Goal: Task Accomplishment & Management: Complete application form

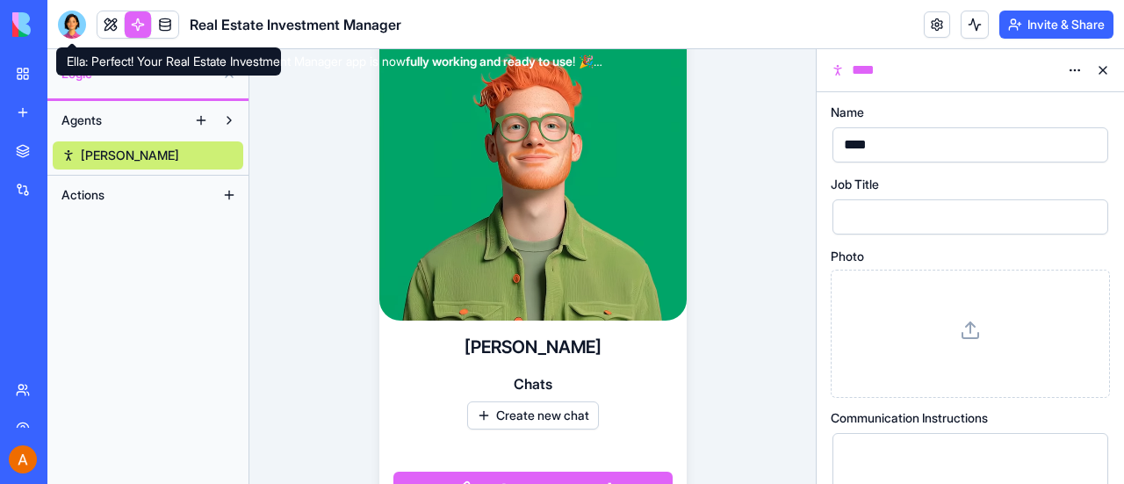
click at [71, 23] on div at bounding box center [72, 25] width 28 height 28
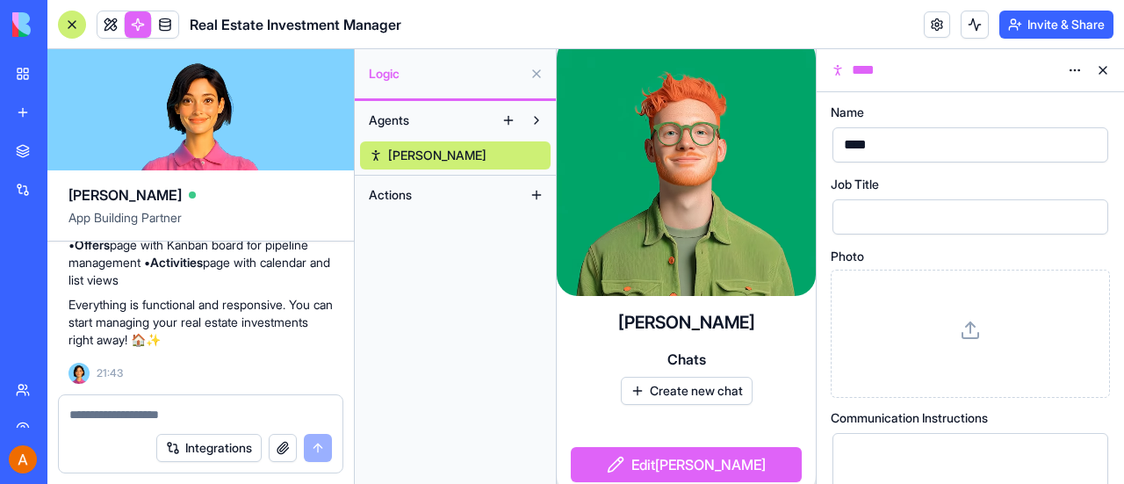
click at [76, 23] on div at bounding box center [72, 25] width 28 height 28
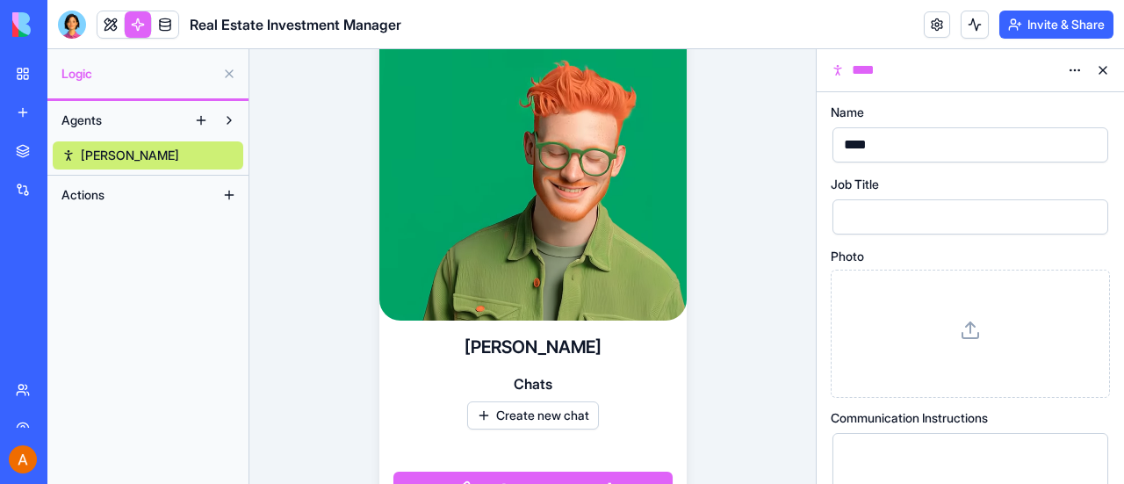
click at [230, 68] on button at bounding box center [229, 74] width 28 height 28
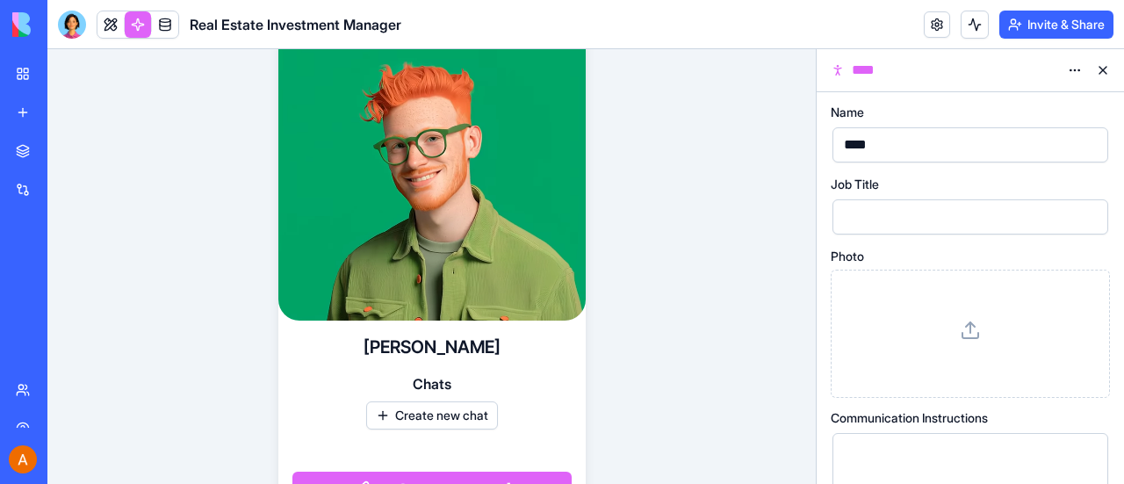
click at [1102, 65] on button at bounding box center [1103, 70] width 28 height 28
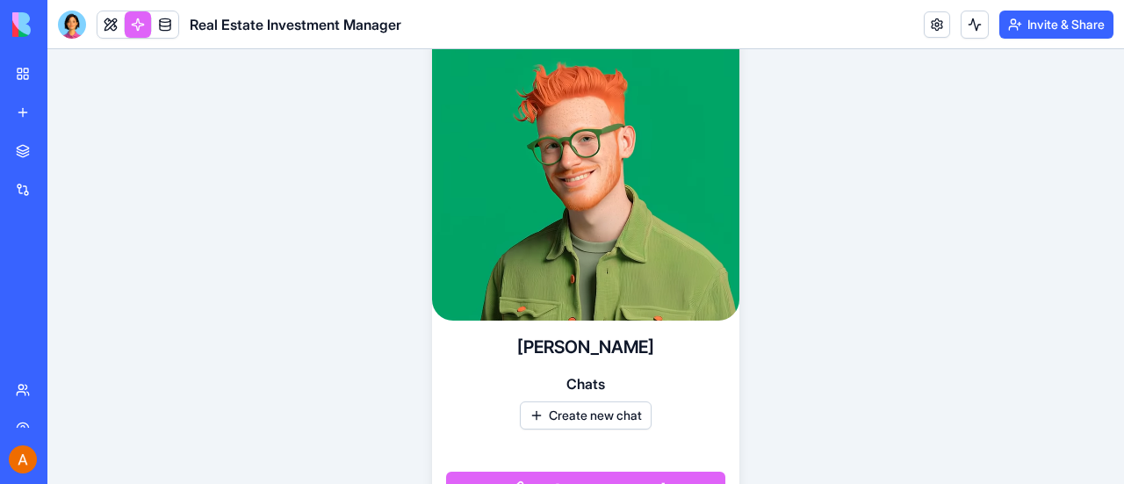
scroll to position [36, 0]
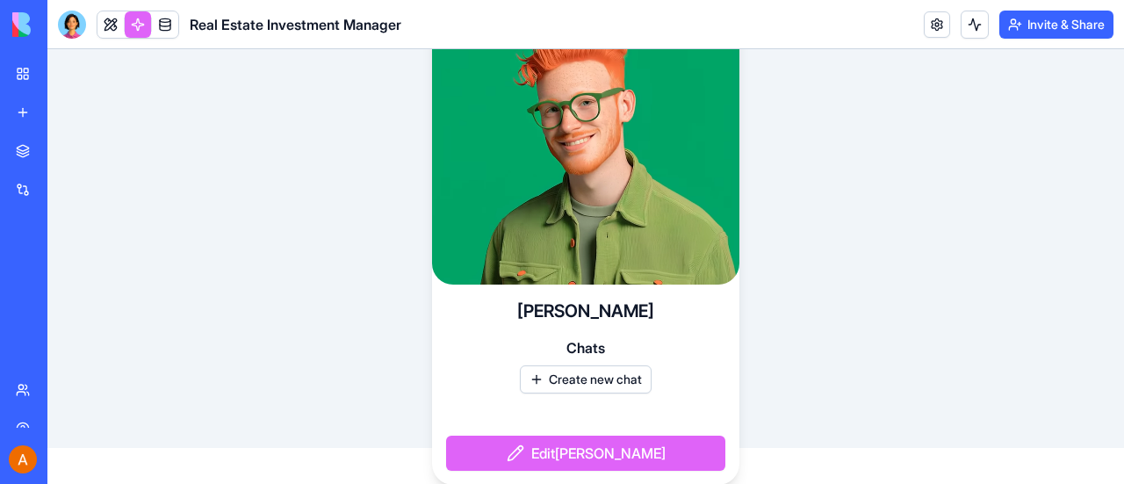
click at [65, 68] on div "My Workspace" at bounding box center [53, 74] width 23 height 18
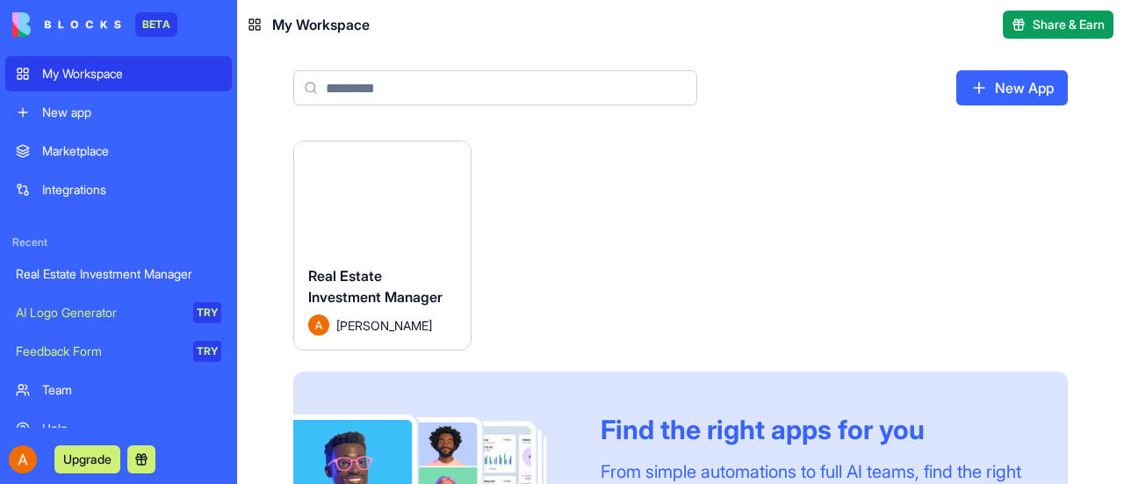
click at [364, 196] on button "Launch" at bounding box center [382, 196] width 132 height 35
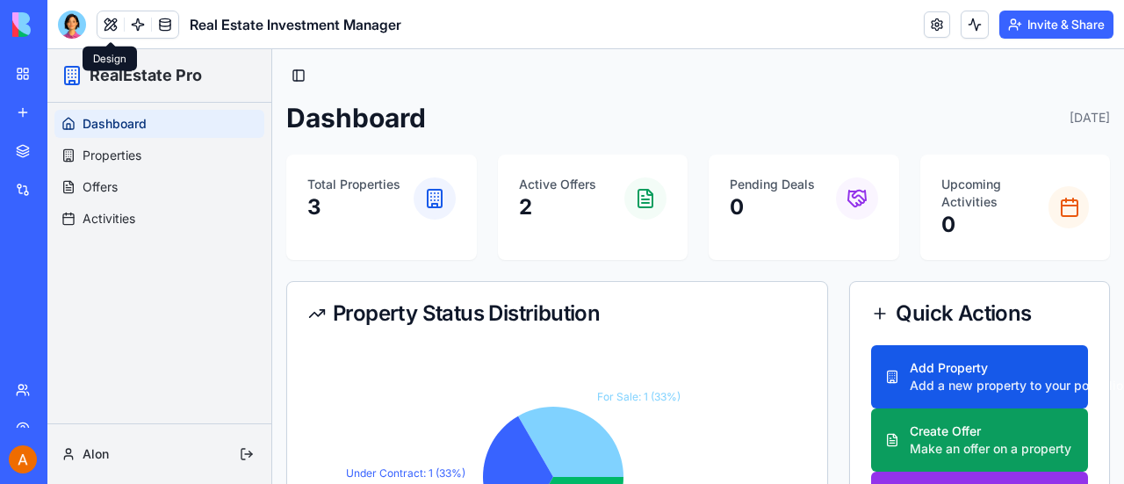
click at [110, 24] on button at bounding box center [110, 24] width 26 height 26
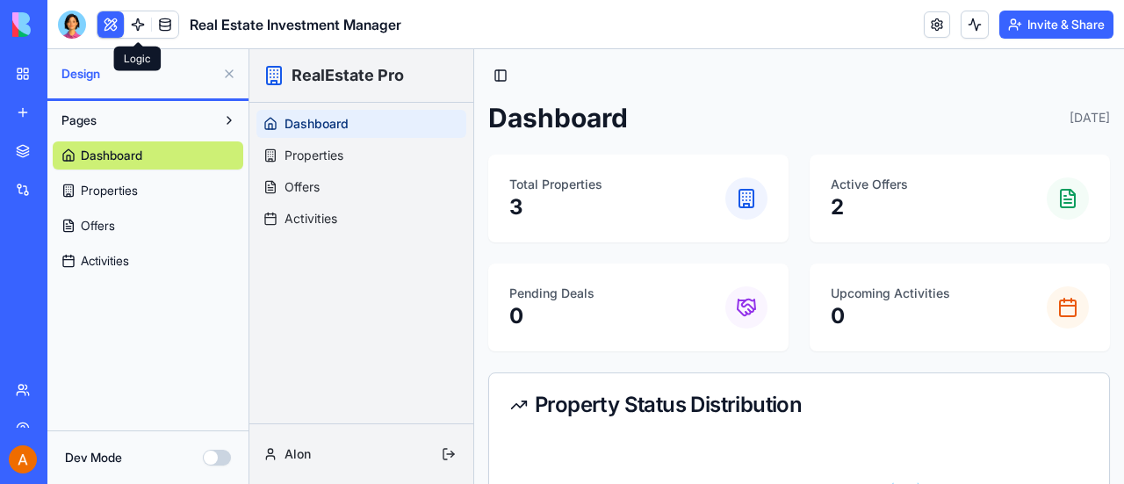
click at [139, 23] on link at bounding box center [138, 24] width 26 height 26
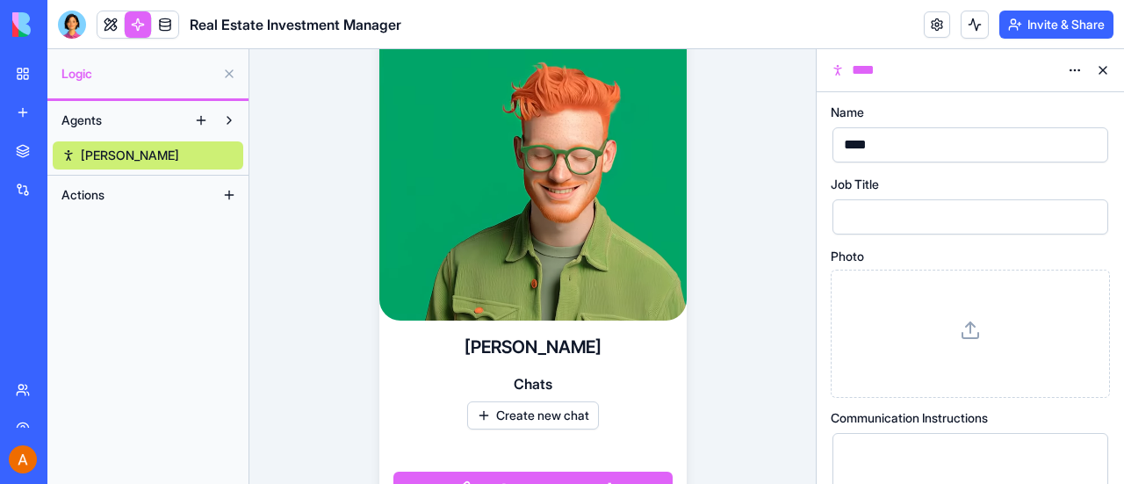
click at [170, 23] on link at bounding box center [165, 24] width 26 height 26
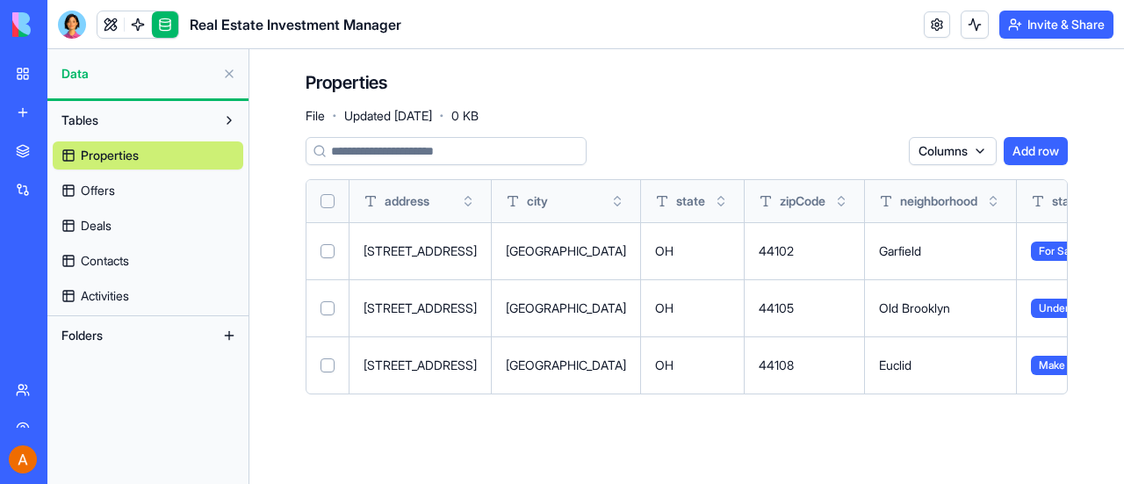
click at [227, 335] on button at bounding box center [229, 335] width 28 height 28
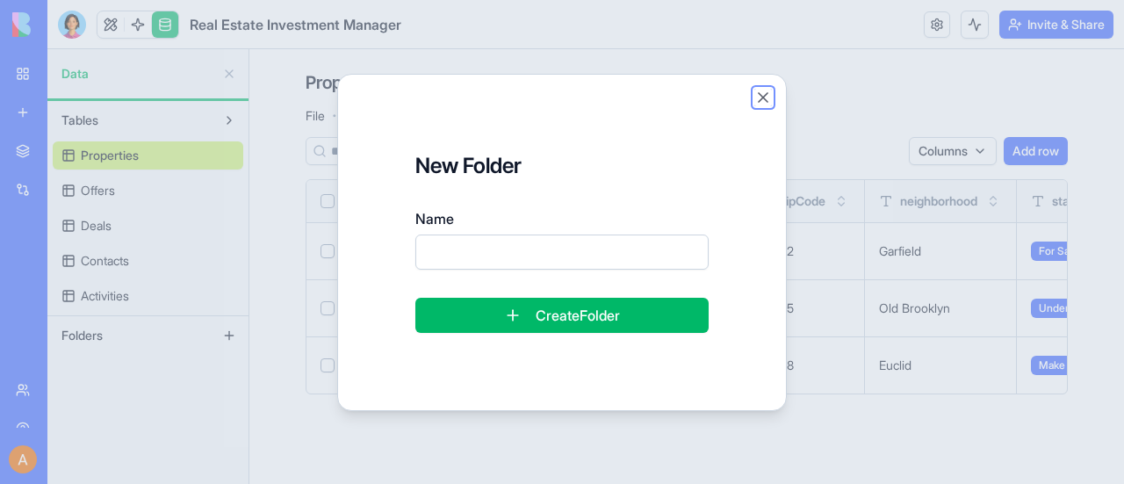
click at [766, 96] on button "Close" at bounding box center [763, 98] width 18 height 18
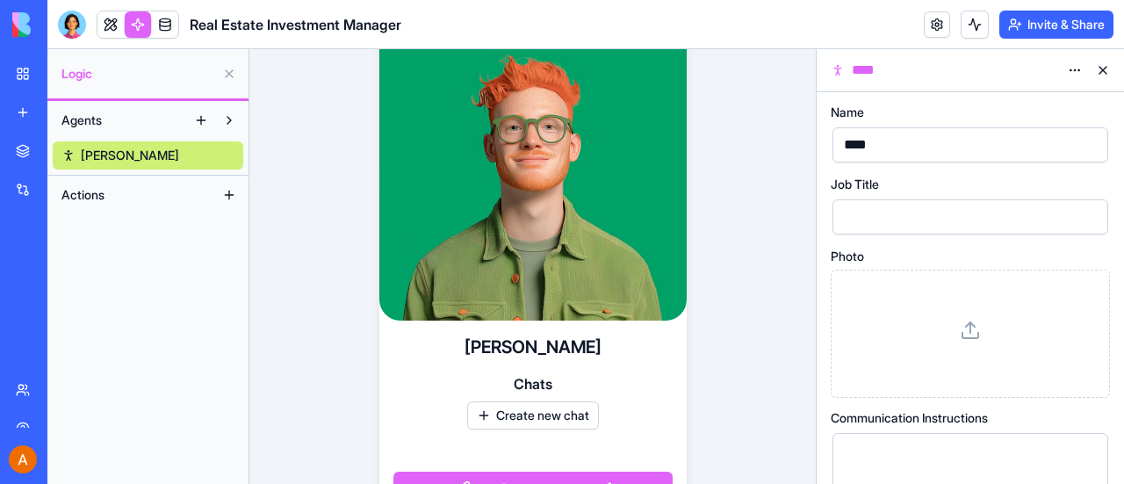
click at [177, 457] on div "Agents [PERSON_NAME] Actions" at bounding box center [147, 292] width 201 height 383
click at [65, 81] on div "My Workspace" at bounding box center [53, 74] width 23 height 18
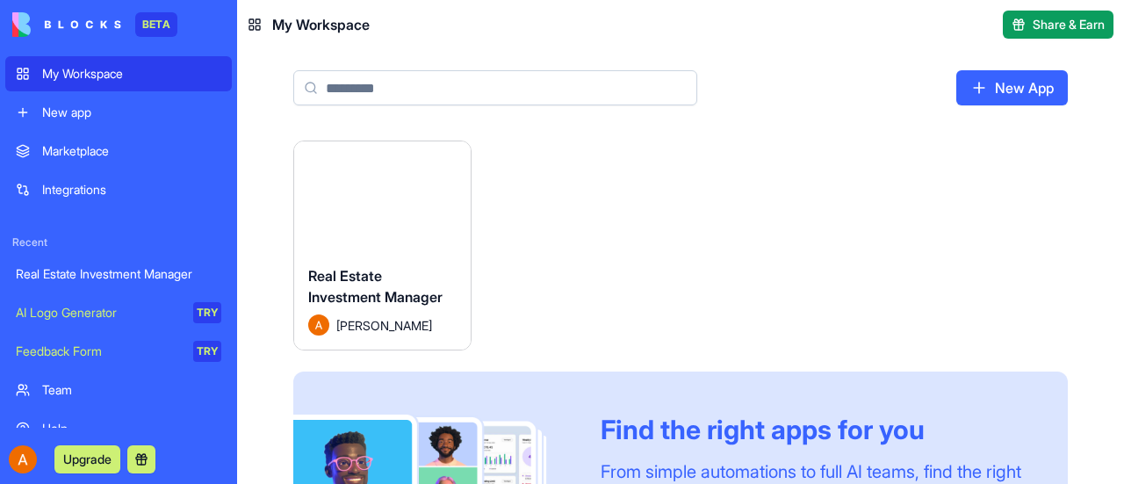
click at [373, 198] on button "Launch" at bounding box center [382, 196] width 132 height 35
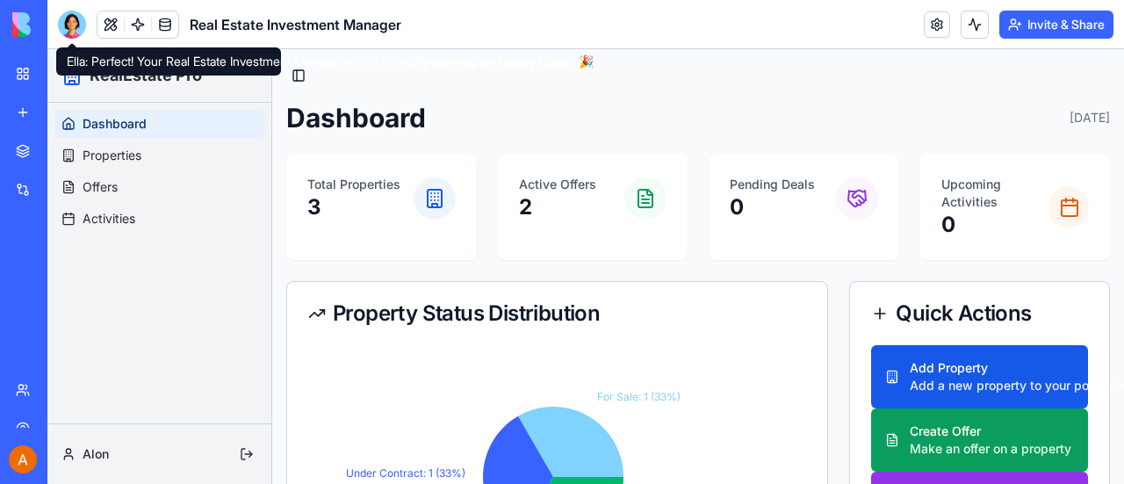
click at [68, 22] on div at bounding box center [72, 25] width 28 height 28
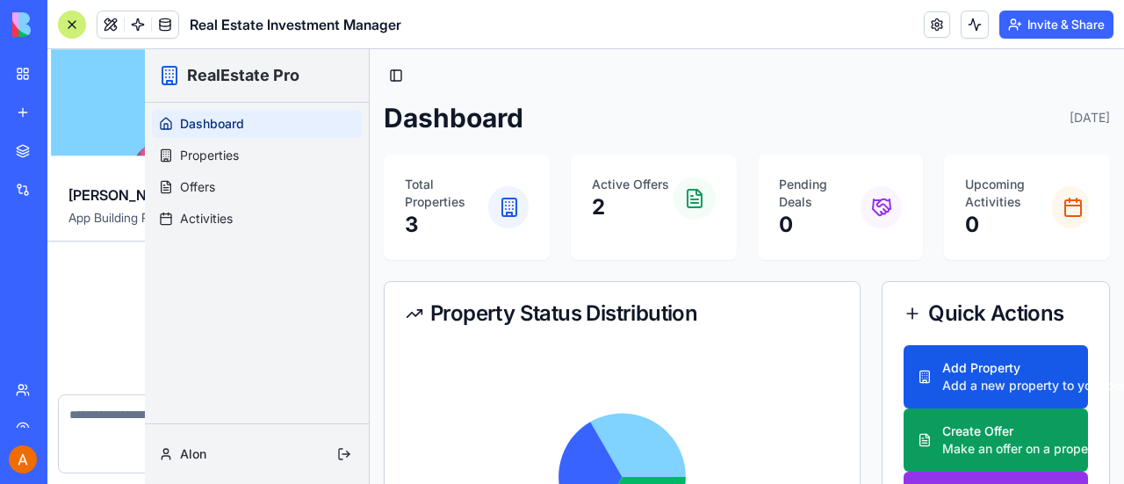
scroll to position [2044, 0]
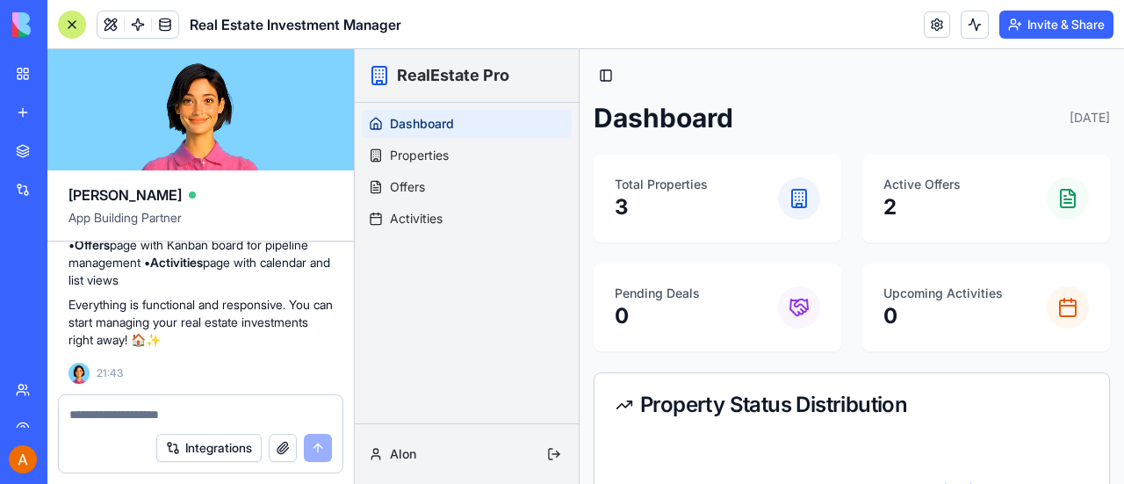
click at [119, 414] on textarea at bounding box center [200, 415] width 263 height 18
click at [279, 417] on textarea "**********" at bounding box center [200, 415] width 263 height 18
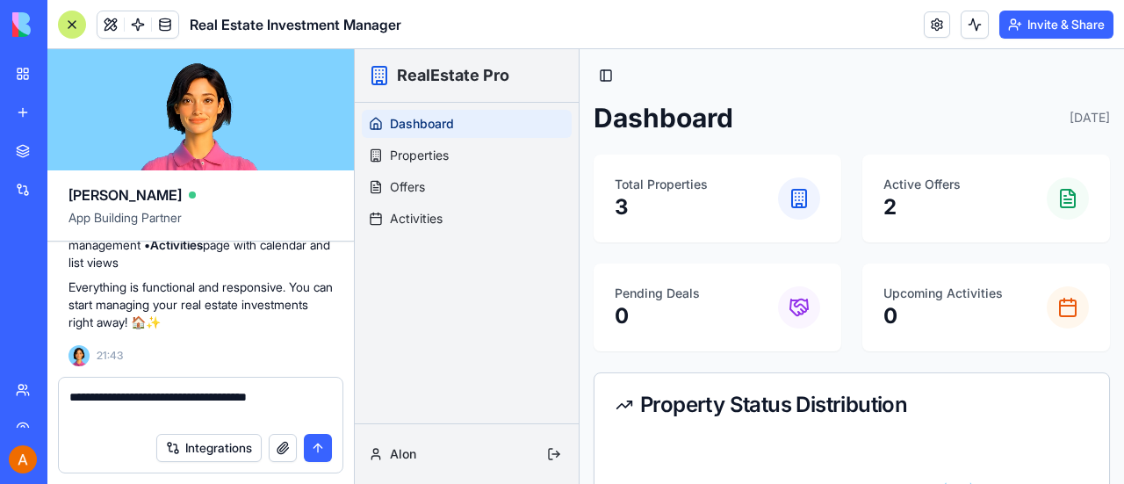
type textarea "**********"
click at [322, 451] on button "submit" at bounding box center [318, 448] width 28 height 28
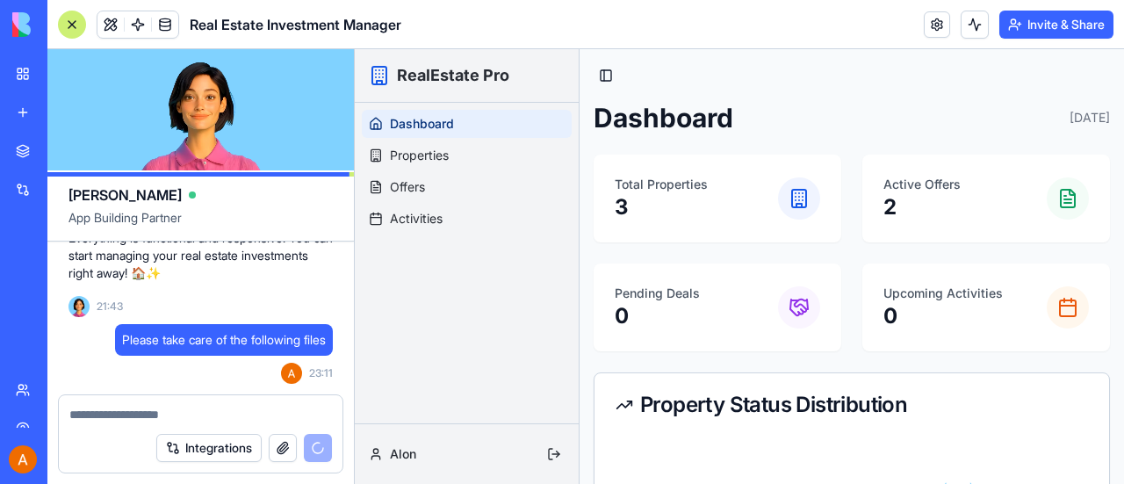
click at [283, 444] on button "button" at bounding box center [283, 448] width 28 height 28
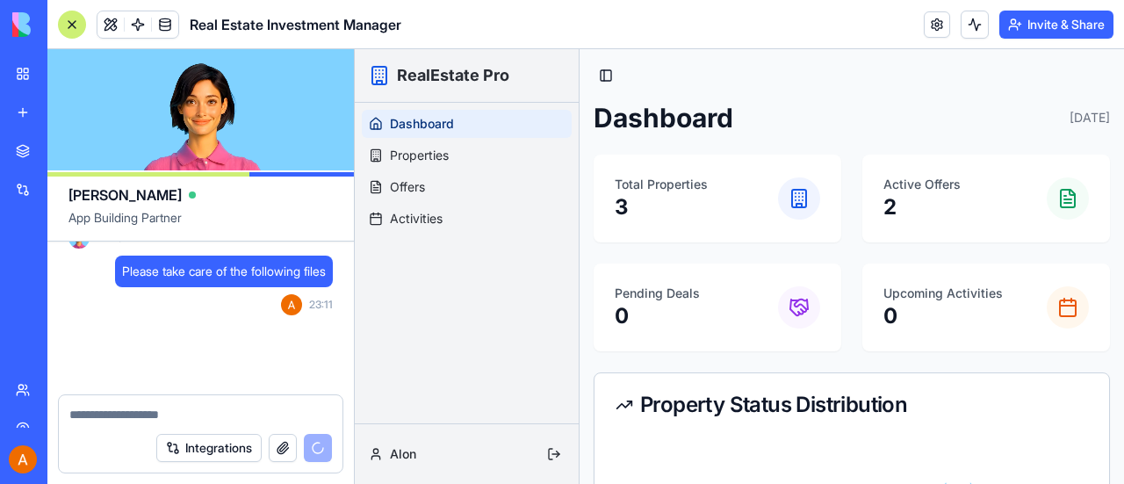
scroll to position [2332, 0]
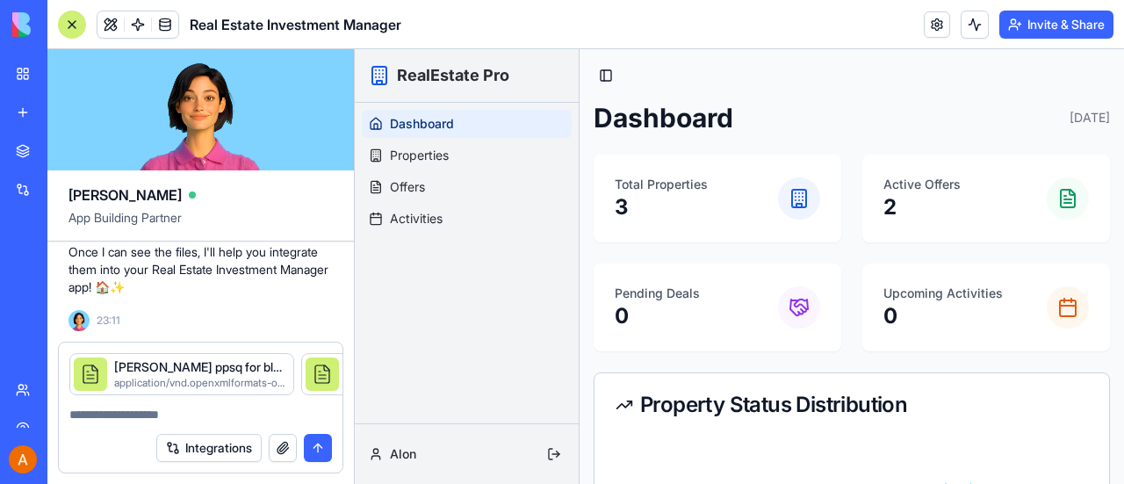
click at [316, 443] on button "submit" at bounding box center [318, 448] width 28 height 28
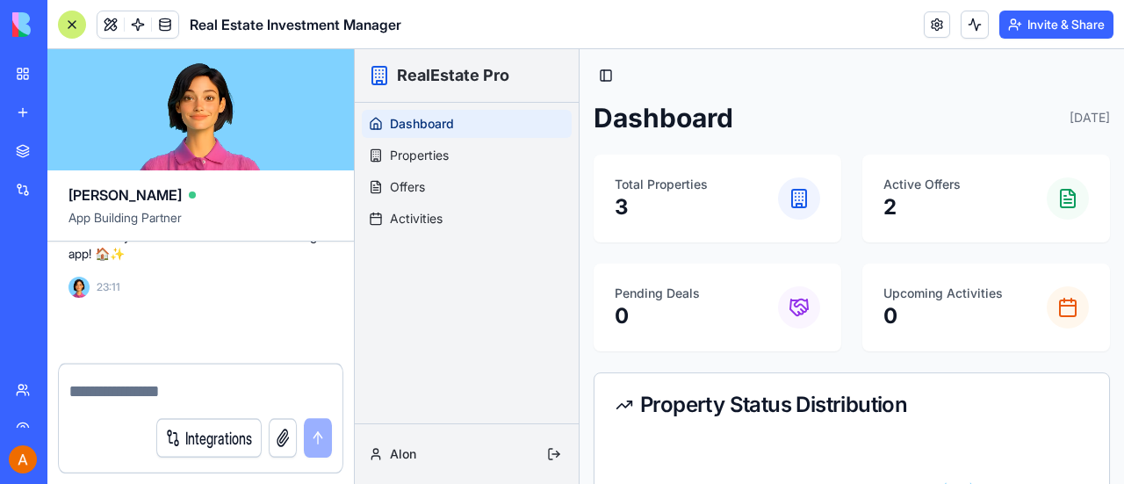
scroll to position [2529, 0]
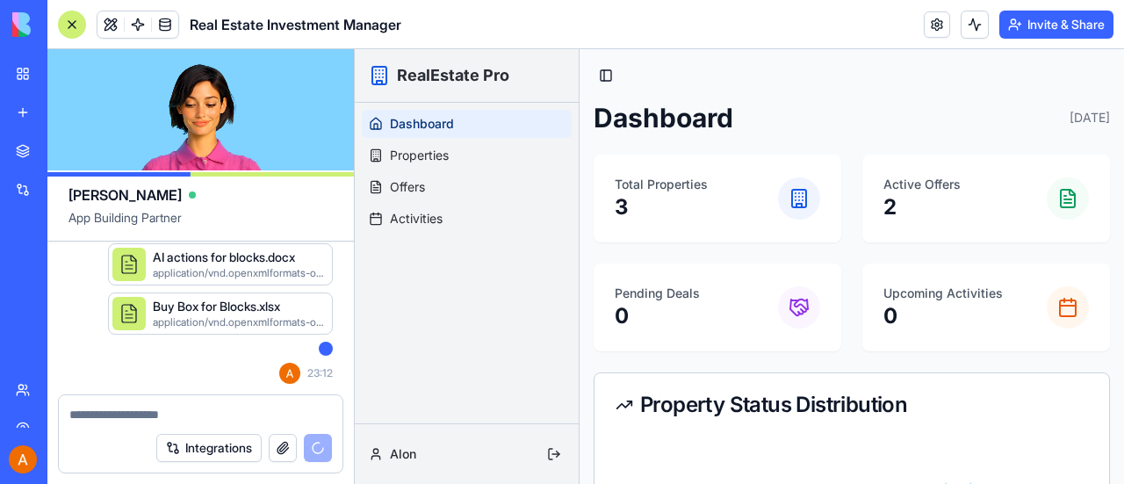
click at [887, 435] on div "Property Status Distribution" at bounding box center [851, 404] width 515 height 63
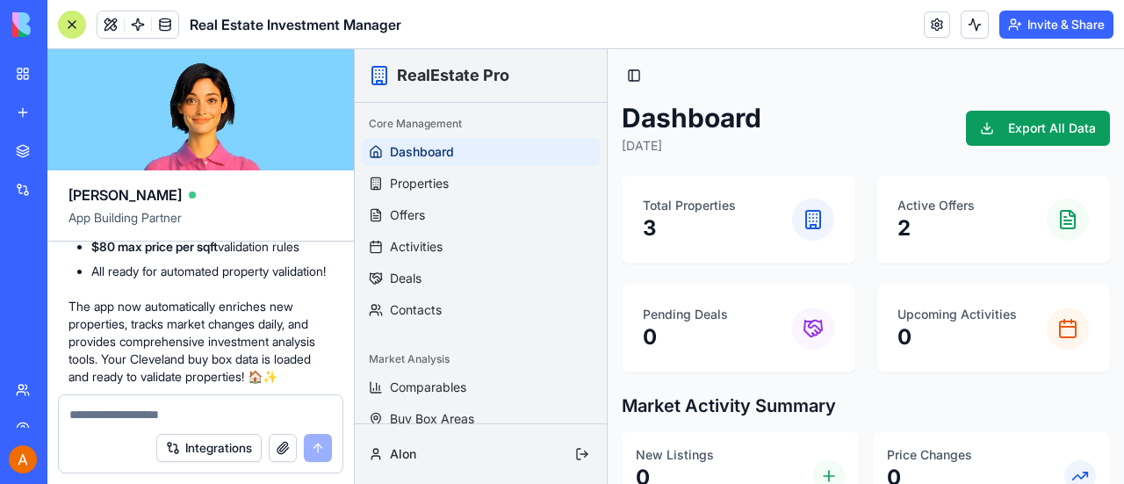
scroll to position [4703, 0]
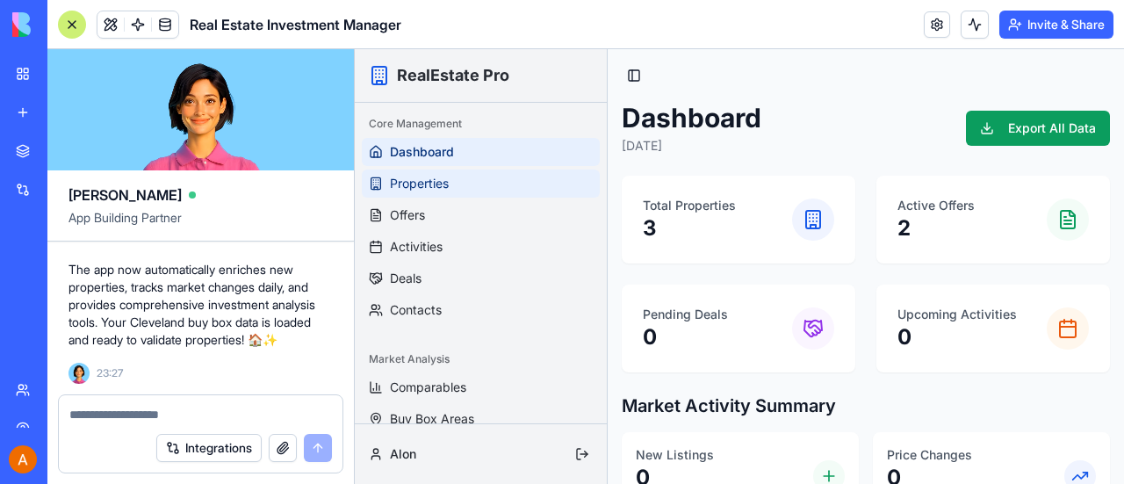
click at [420, 184] on span "Properties" at bounding box center [419, 184] width 59 height 18
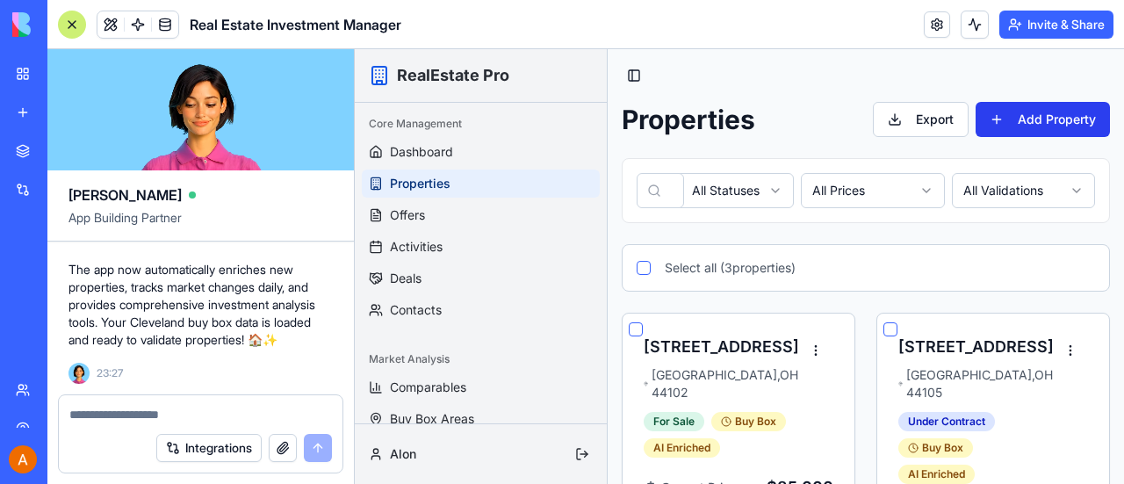
click at [1039, 114] on button "Add Property" at bounding box center [1043, 119] width 134 height 35
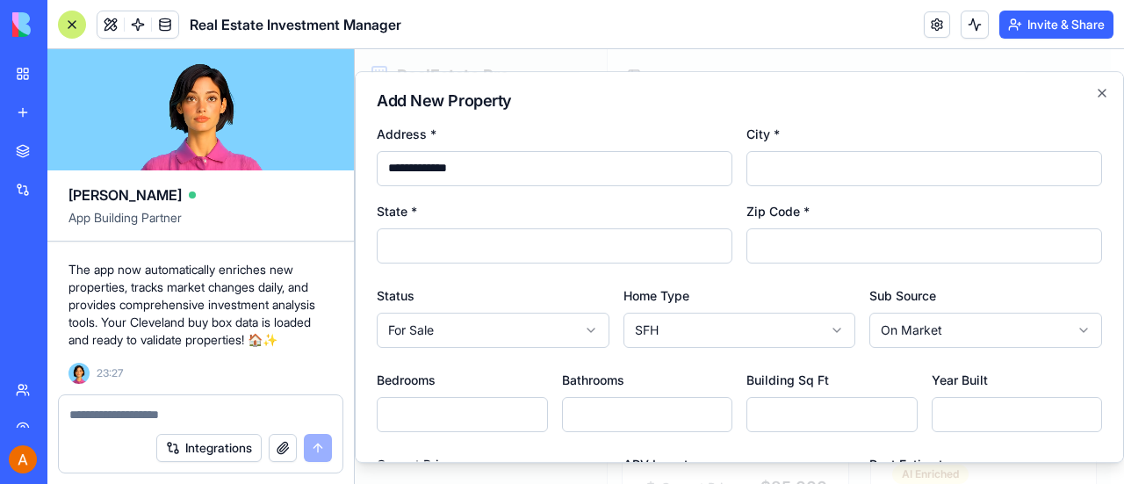
type input "**********"
click at [785, 171] on input "City *" at bounding box center [924, 168] width 356 height 35
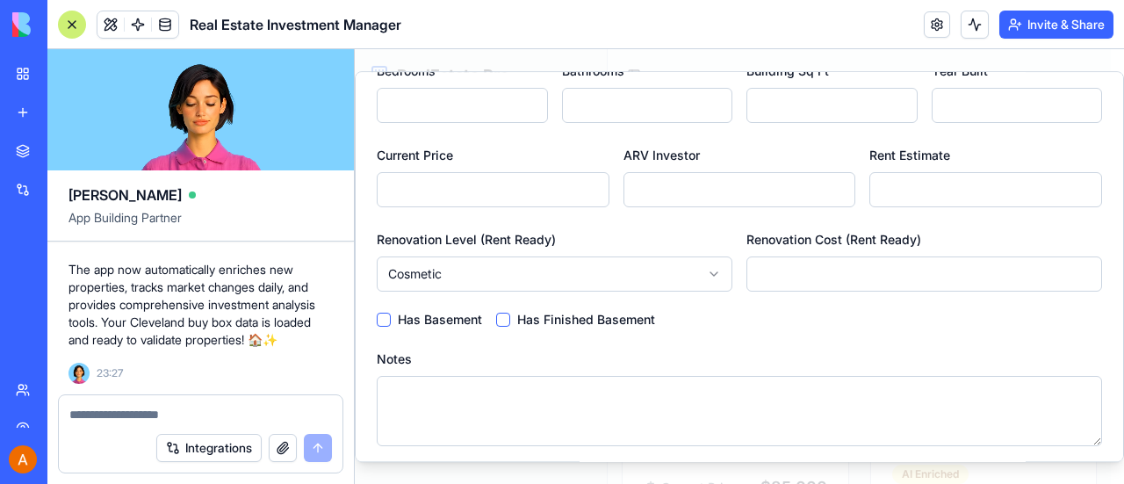
scroll to position [370, 0]
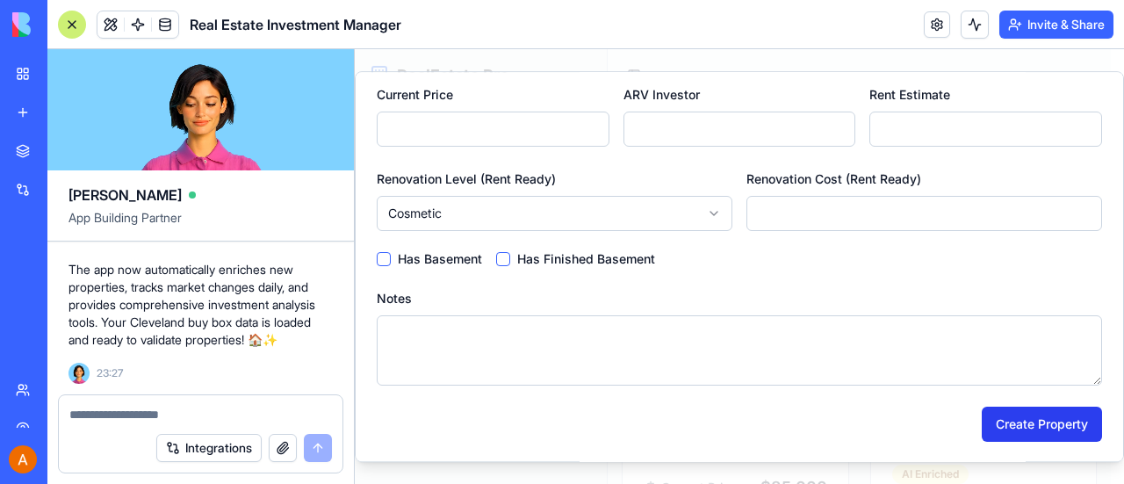
type input "******"
click at [1039, 426] on button "Create Property" at bounding box center [1042, 424] width 120 height 35
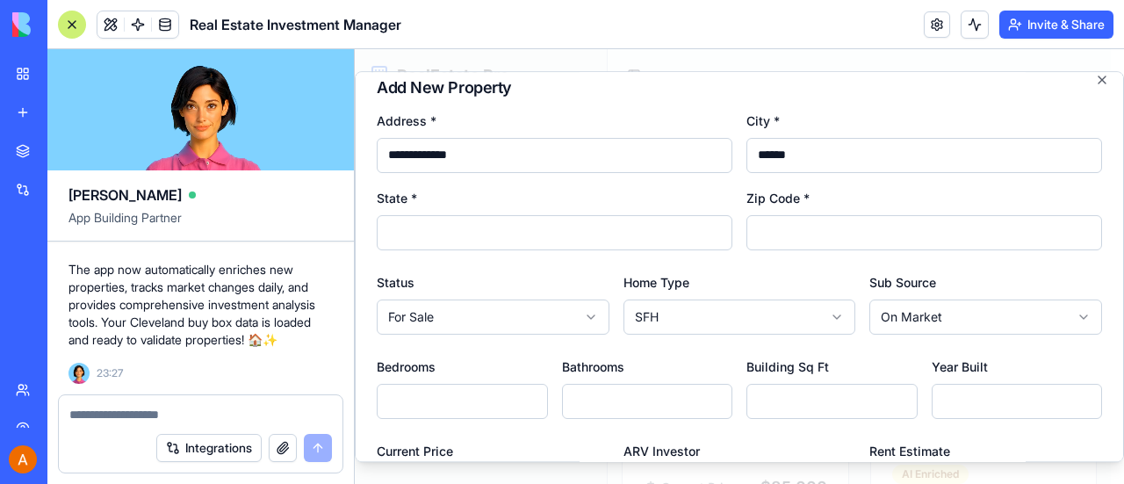
scroll to position [0, 0]
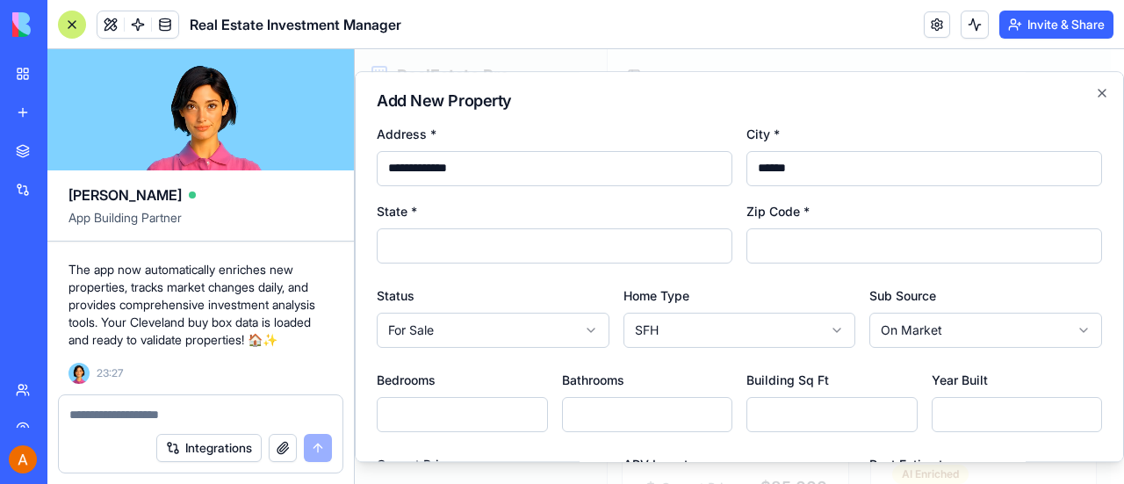
click at [410, 255] on input "State *" at bounding box center [555, 245] width 356 height 35
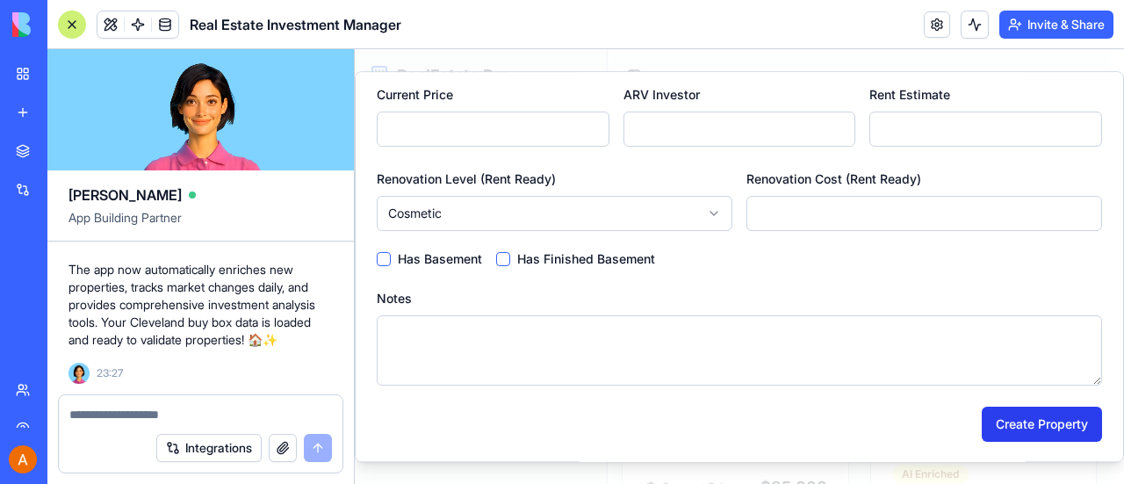
type input "**"
click at [1034, 422] on button "Create Property" at bounding box center [1042, 424] width 120 height 35
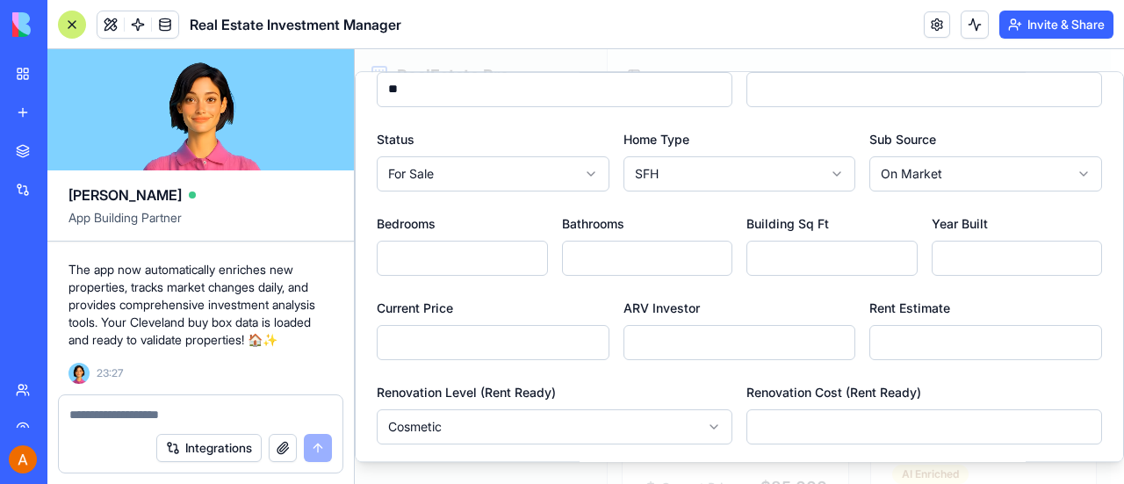
click at [1034, 422] on input "*" at bounding box center [924, 426] width 356 height 35
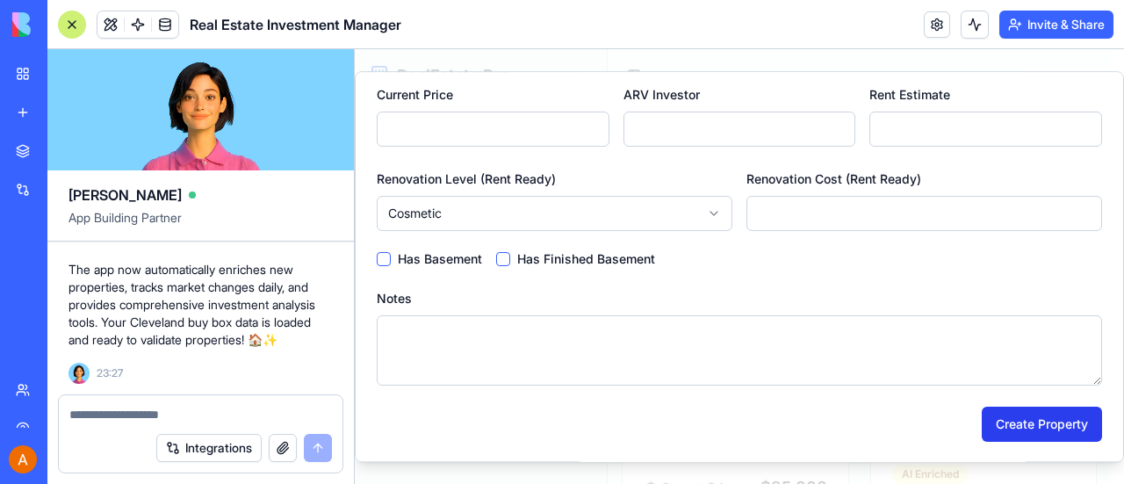
click at [1026, 419] on button "Create Property" at bounding box center [1042, 424] width 120 height 35
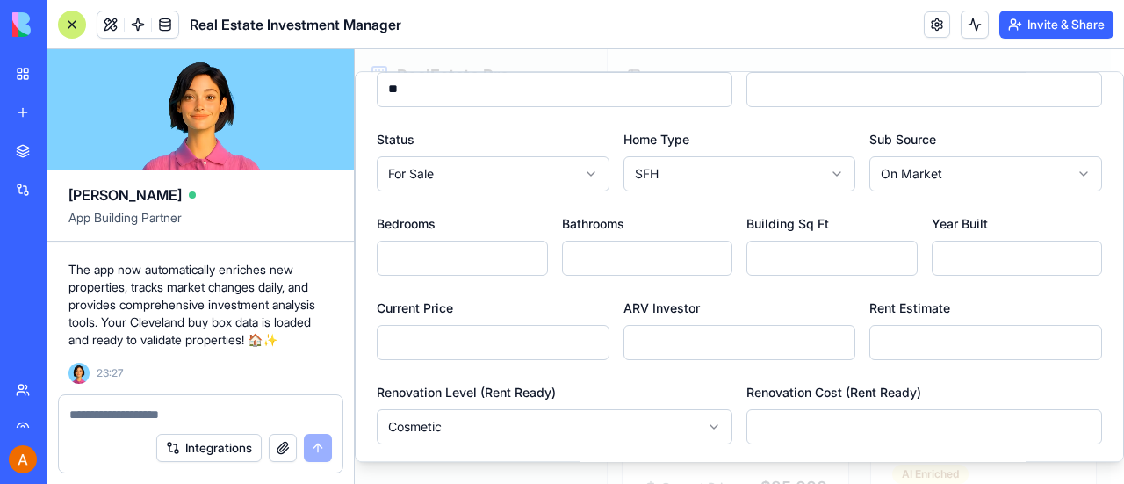
scroll to position [0, 0]
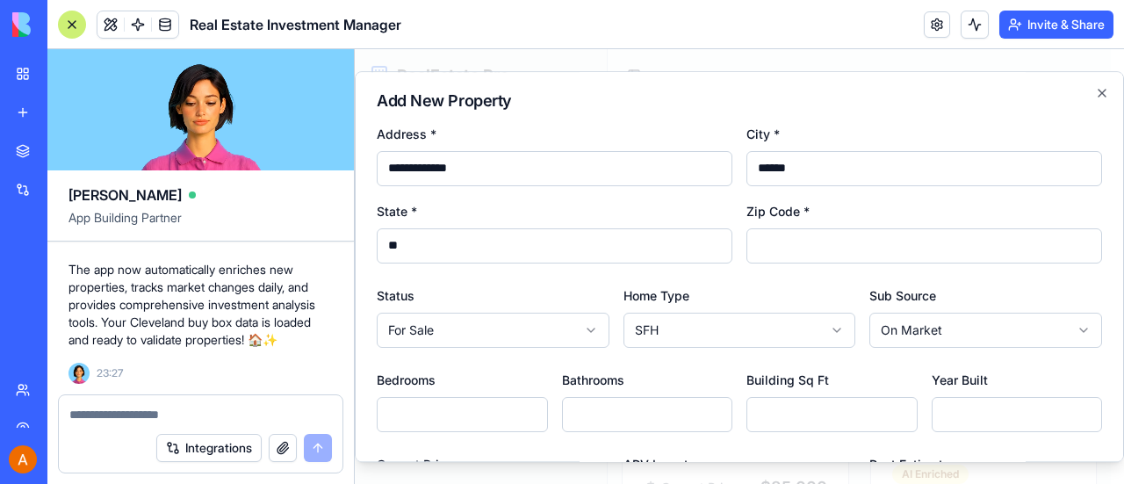
click at [774, 254] on input "Zip Code *" at bounding box center [924, 245] width 356 height 35
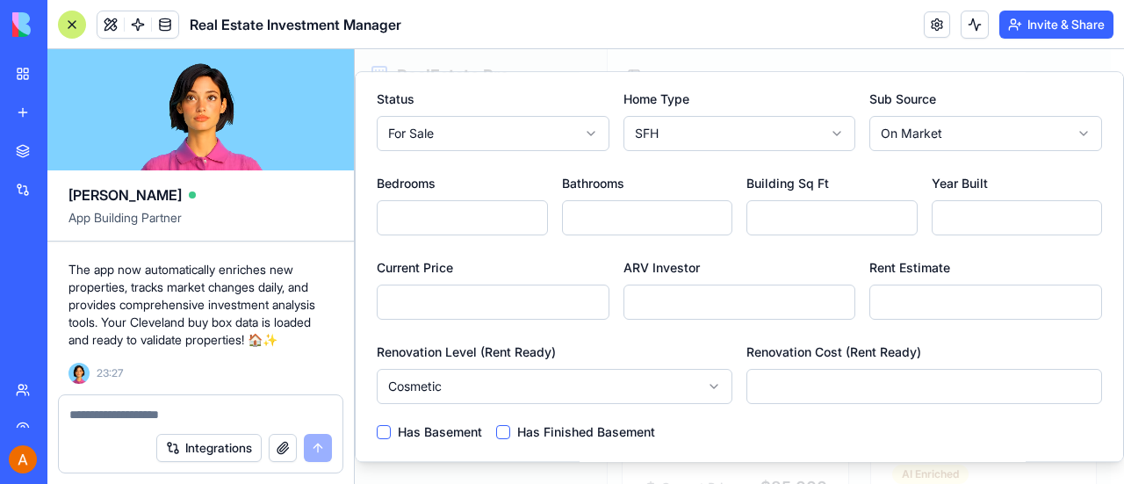
scroll to position [370, 0]
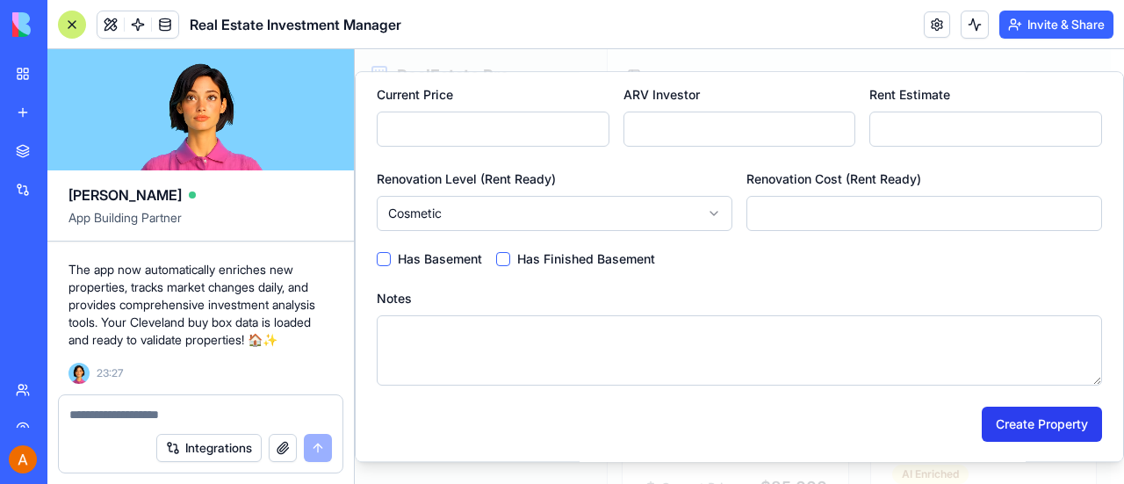
type input "*****"
click at [1041, 417] on button "Create Property" at bounding box center [1042, 424] width 120 height 35
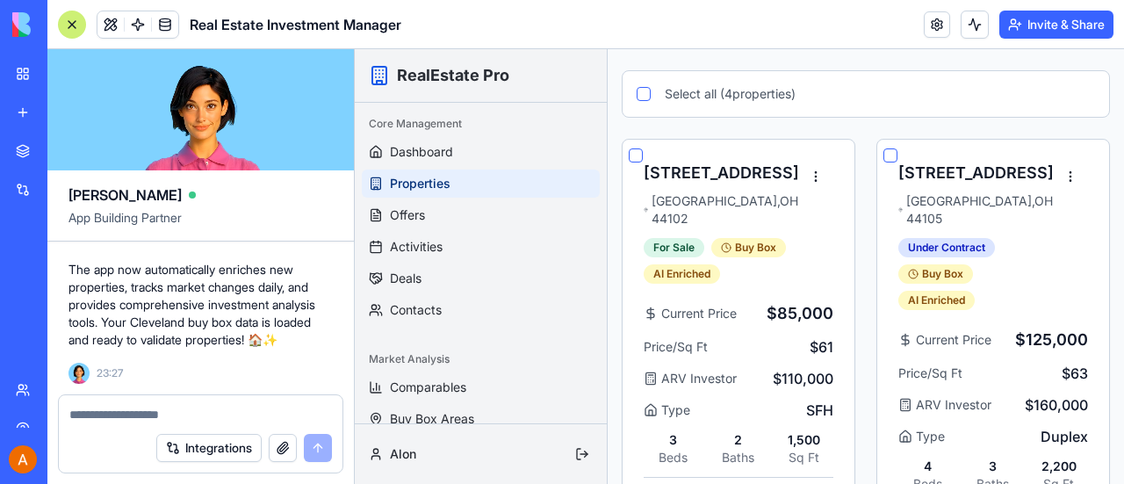
scroll to position [176, 0]
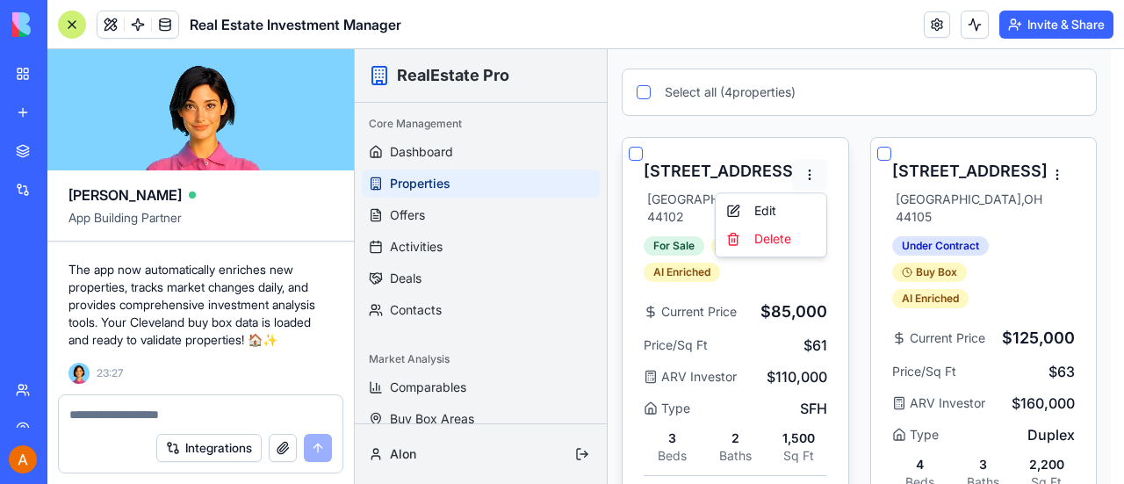
click at [810, 164] on html "RealEstate Pro Core Management Dashboard Properties Offers Activities Deals Con…" at bounding box center [739, 492] width 769 height 1236
click at [783, 246] on div "Delete" at bounding box center [771, 239] width 104 height 28
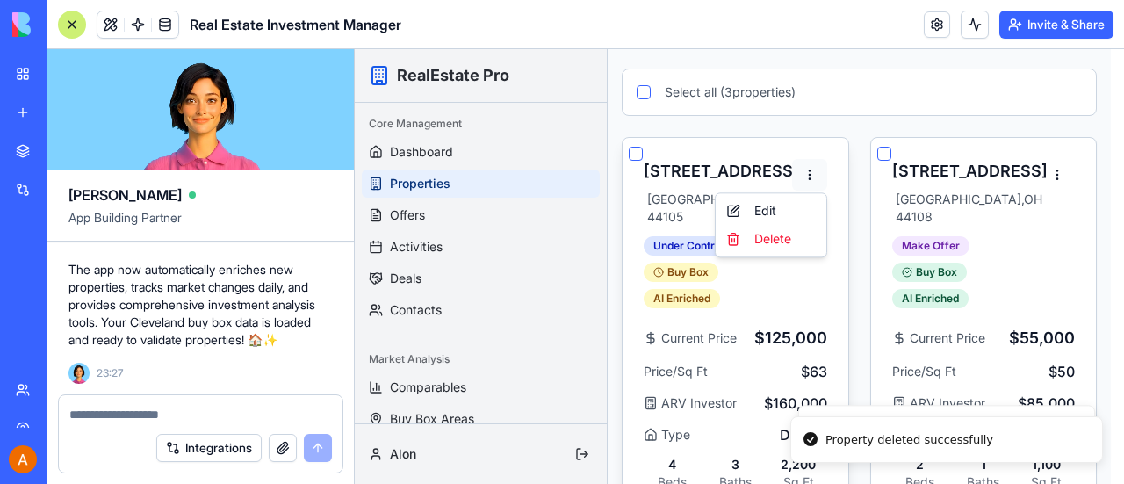
click at [806, 175] on html "RealEstate Pro Core Management Dashboard Properties Offers Activities Deals Con…" at bounding box center [739, 469] width 769 height 1190
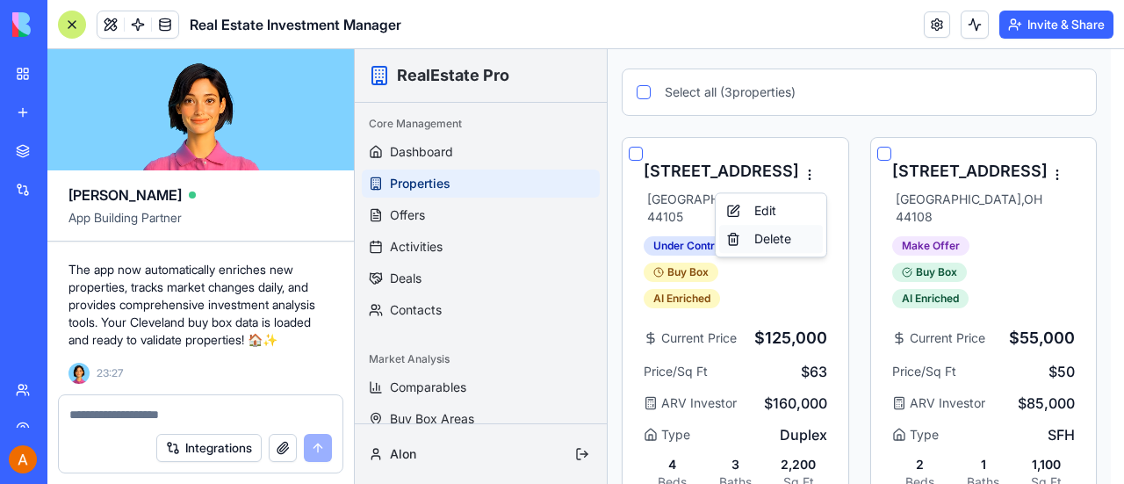
click at [768, 239] on div "Delete" at bounding box center [771, 239] width 104 height 28
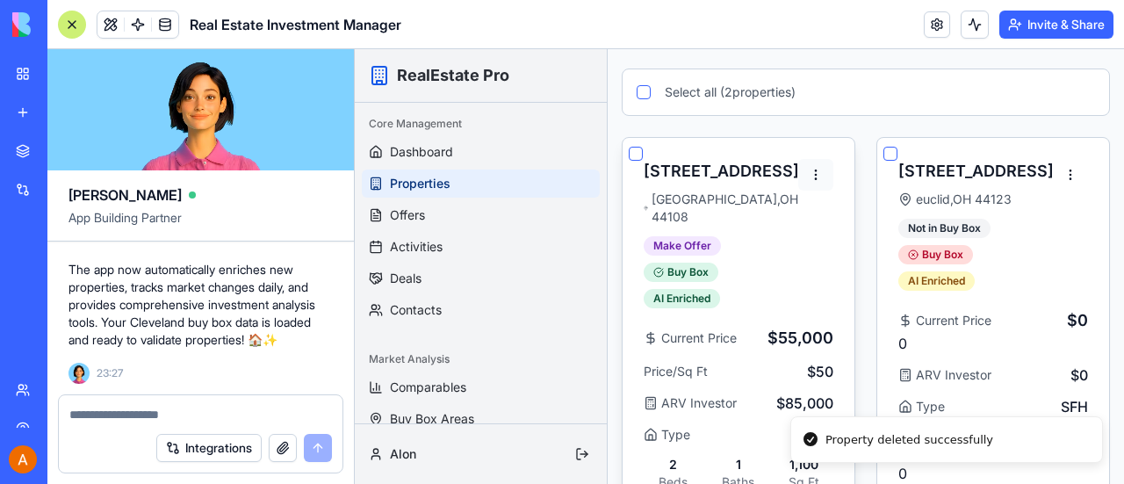
click at [809, 175] on html "RealEstate Pro Core Management Dashboard Properties Offers Activities Deals Con…" at bounding box center [739, 247] width 769 height 746
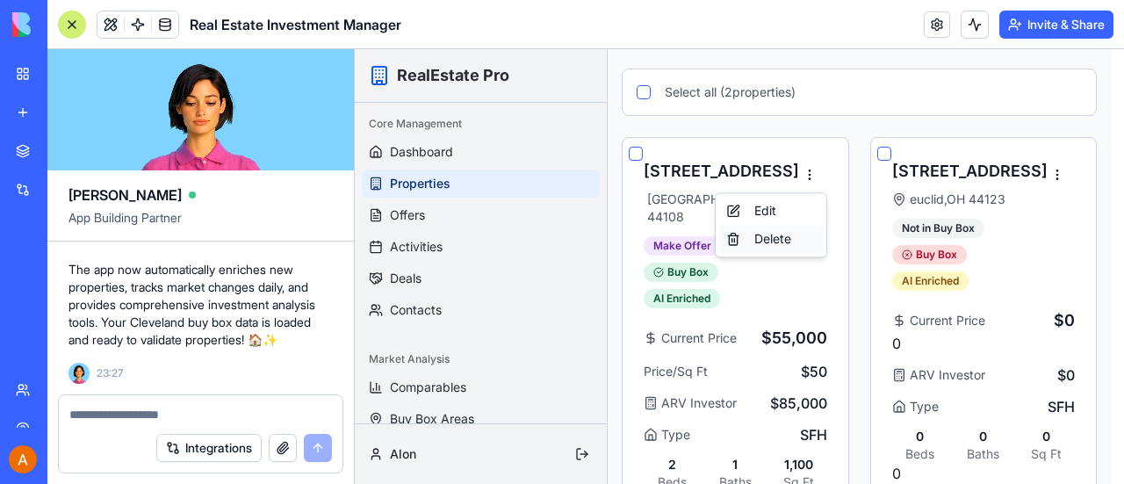
click at [767, 236] on div "Delete" at bounding box center [771, 239] width 104 height 28
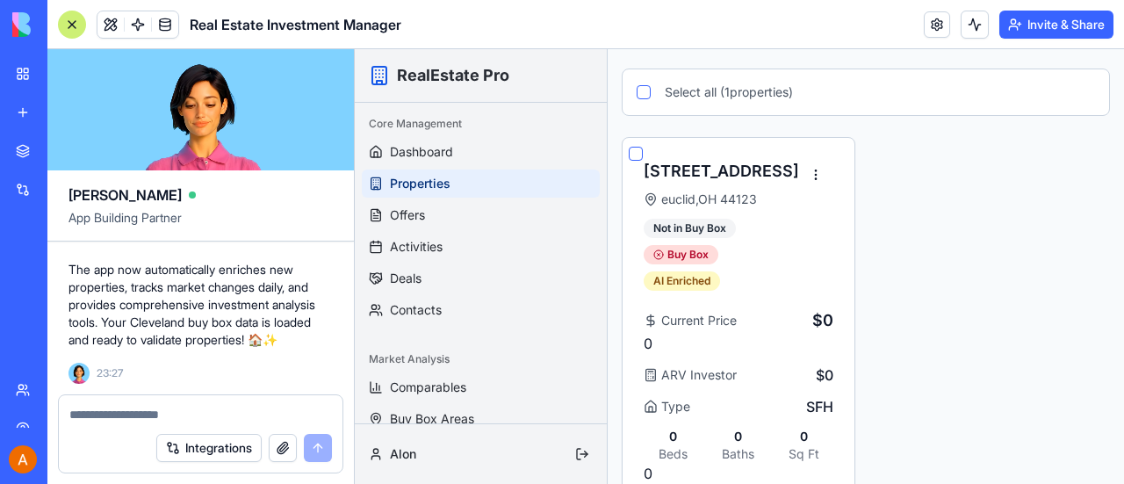
click at [1096, 425] on div "Toggle Sidebar Properties Export Add Property All Statuses All Prices All Valid…" at bounding box center [866, 224] width 516 height 700
click at [810, 167] on html "RealEstate Pro Core Management Dashboard Properties Offers Activities Deals Con…" at bounding box center [739, 224] width 769 height 700
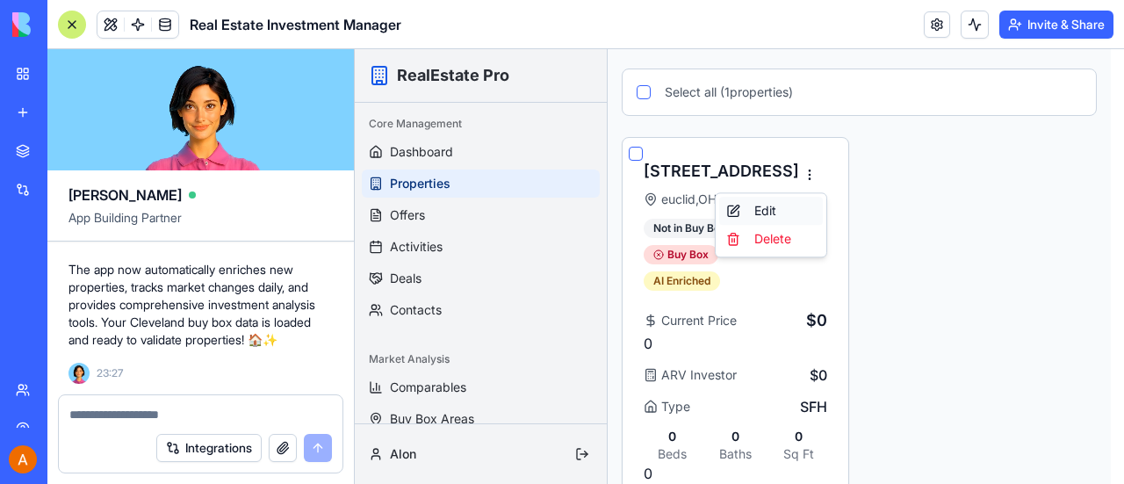
click at [773, 205] on div "Edit" at bounding box center [771, 211] width 104 height 28
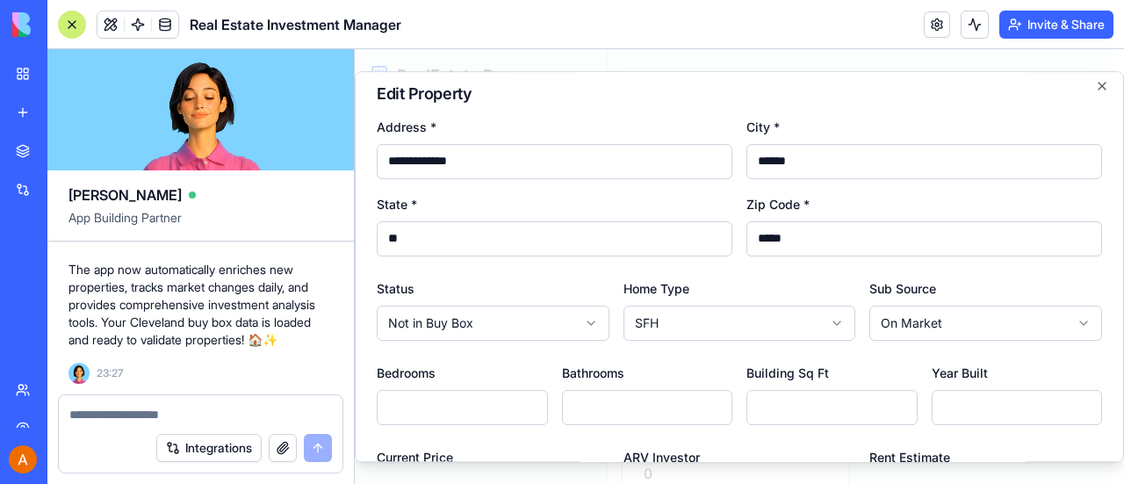
scroll to position [0, 0]
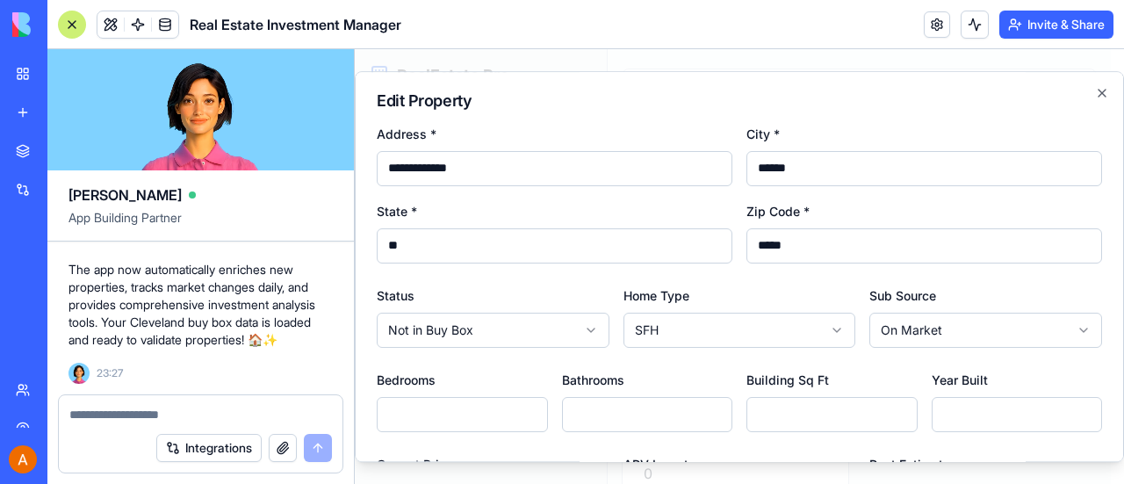
click at [520, 98] on h2 "Edit Property" at bounding box center [739, 101] width 725 height 16
click at [1095, 91] on icon "button" at bounding box center [1102, 93] width 14 height 14
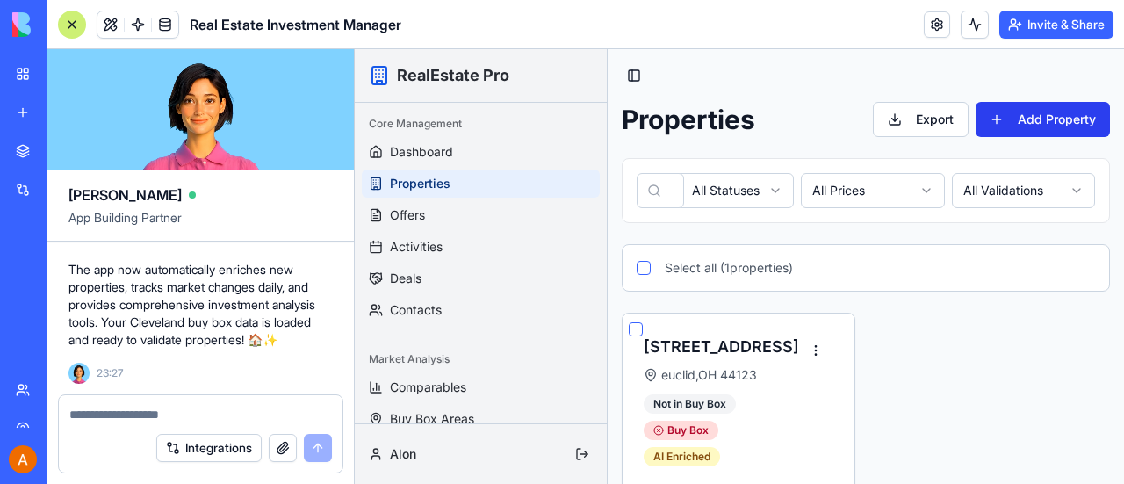
click at [1047, 111] on button "Add Property" at bounding box center [1043, 119] width 134 height 35
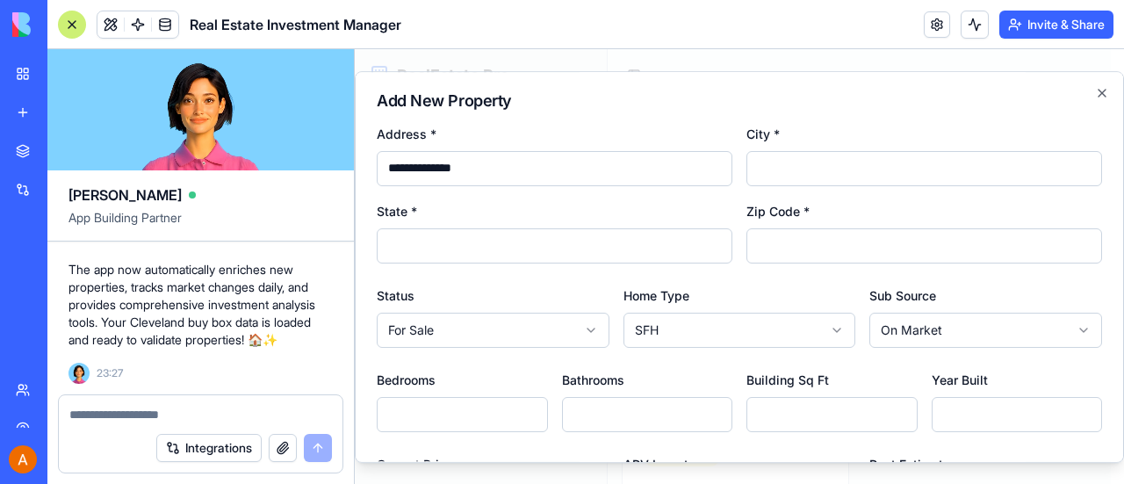
type input "**********"
type input "*********"
type input "**"
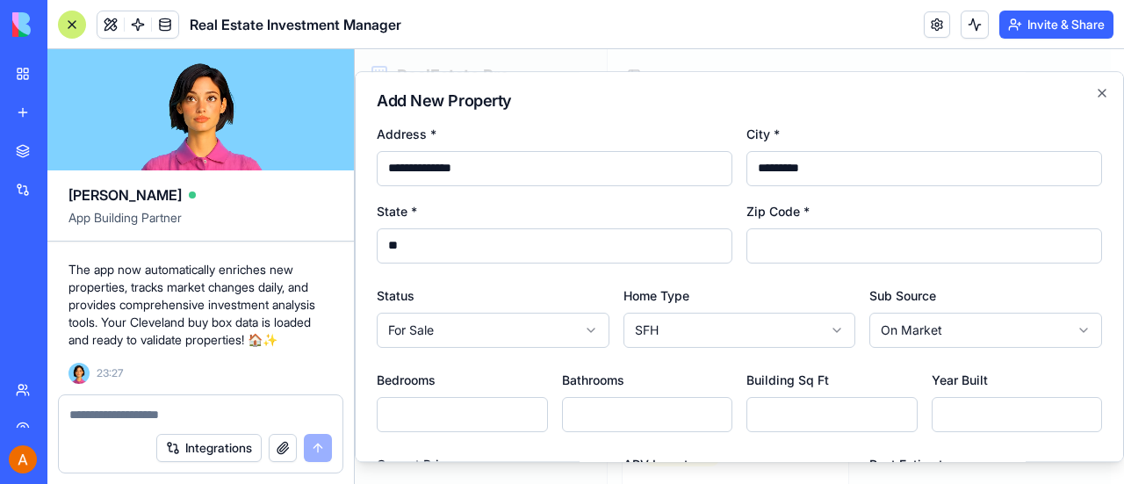
click at [524, 253] on input "**" at bounding box center [555, 245] width 356 height 35
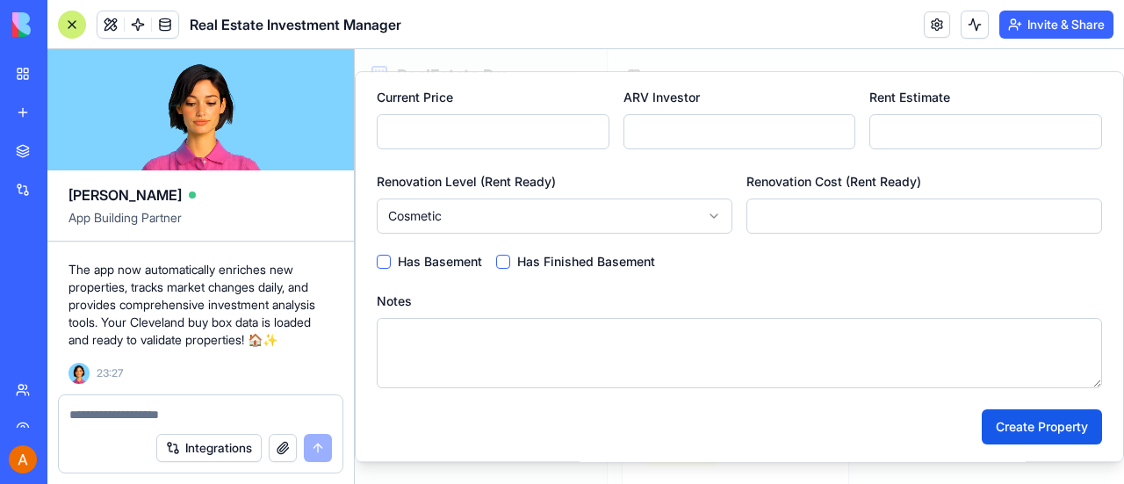
scroll to position [370, 0]
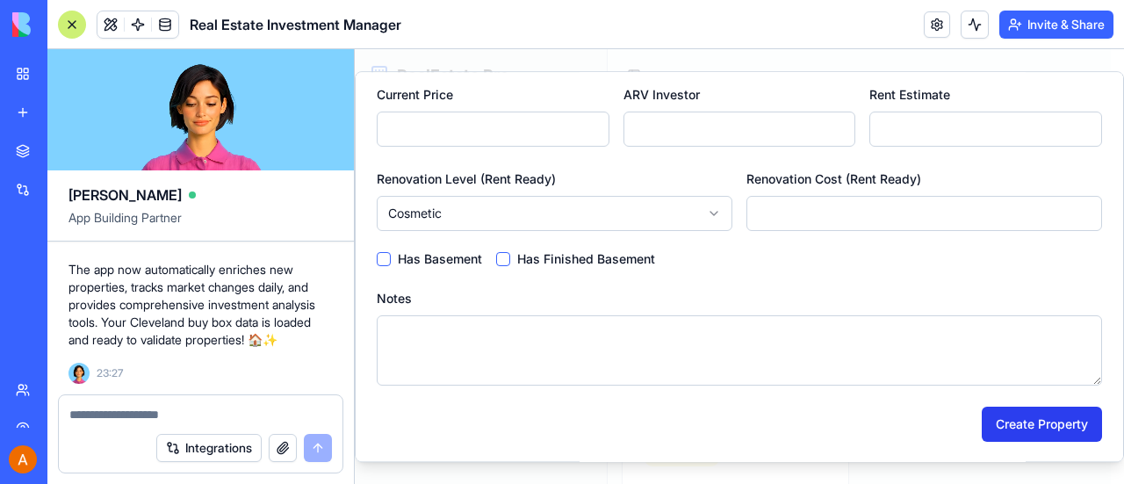
type input "*****"
click at [1026, 422] on button "Create Property" at bounding box center [1042, 424] width 120 height 35
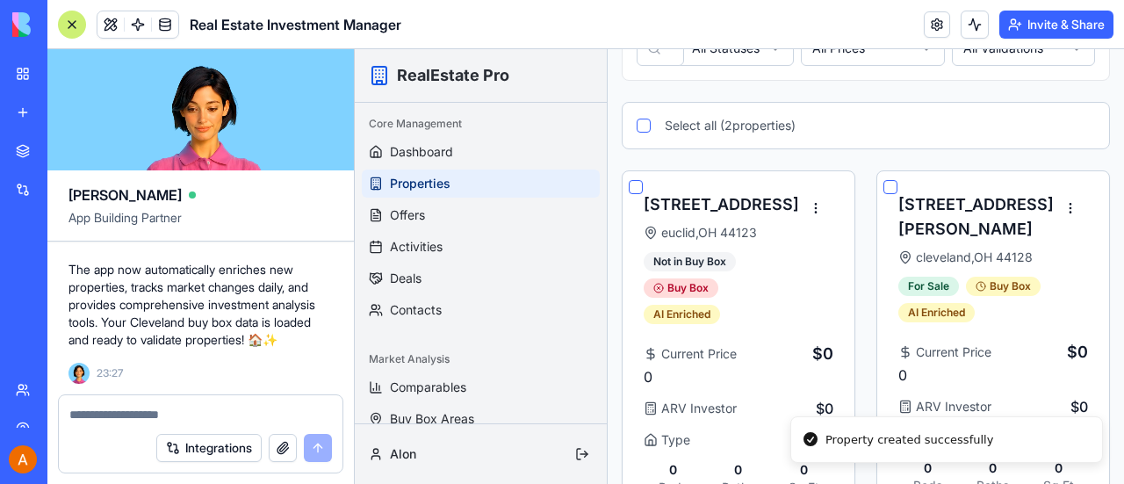
scroll to position [176, 0]
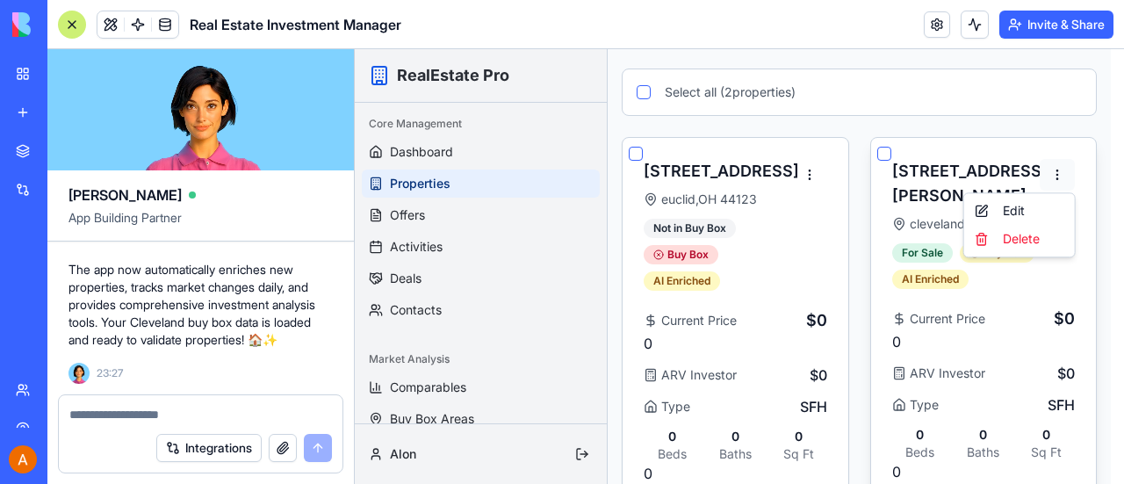
click at [1061, 169] on html "RealEstate Pro Core Management Dashboard Properties Offers Activities Deals Con…" at bounding box center [739, 224] width 769 height 700
click at [1010, 205] on div "Edit" at bounding box center [1020, 211] width 104 height 28
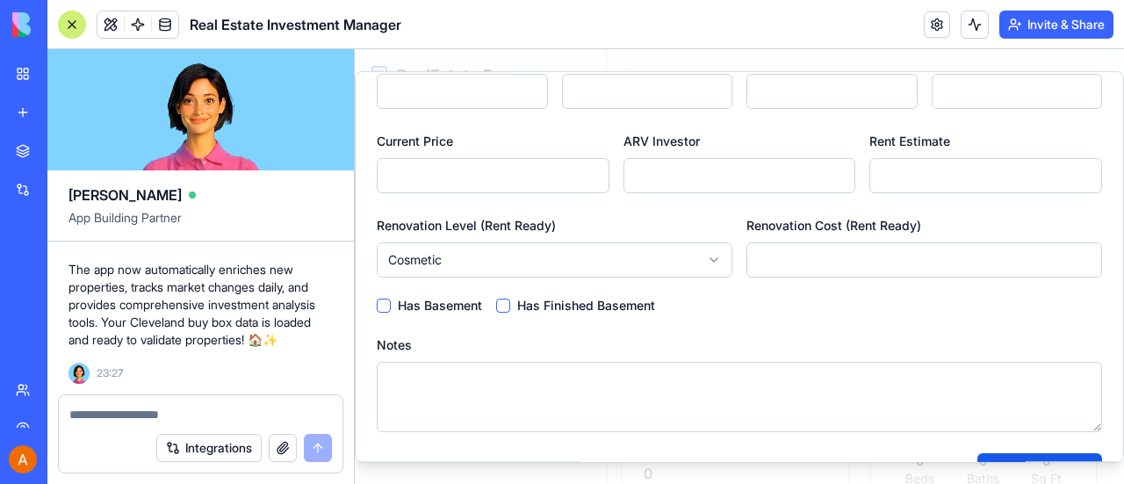
scroll to position [370, 0]
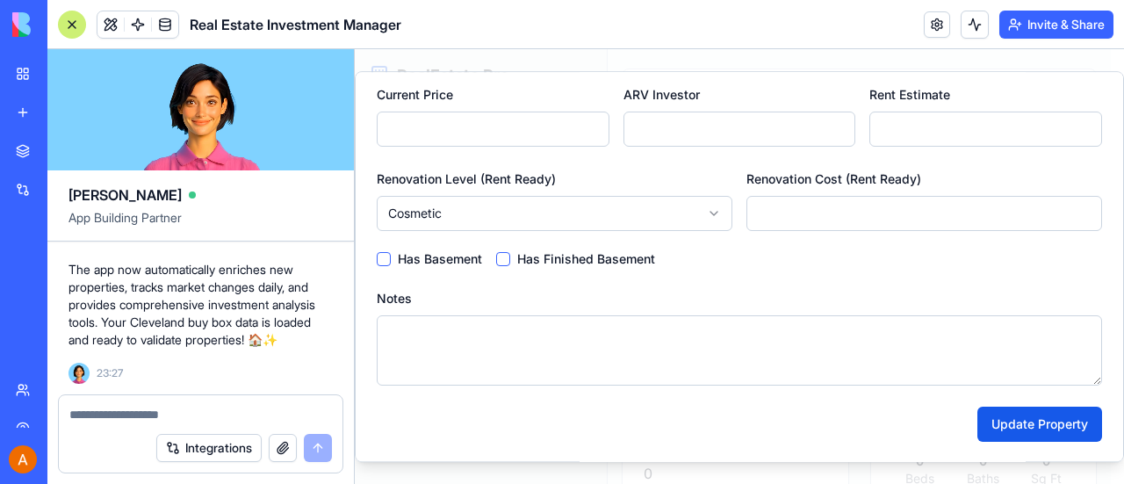
click at [65, 75] on div "My Workspace" at bounding box center [53, 74] width 23 height 18
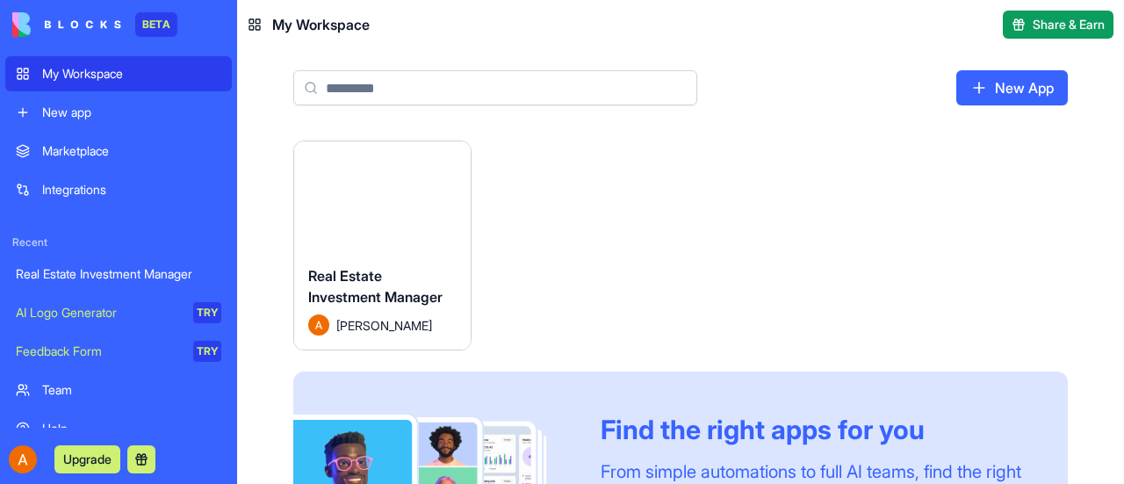
click at [407, 191] on button "Launch" at bounding box center [382, 196] width 132 height 35
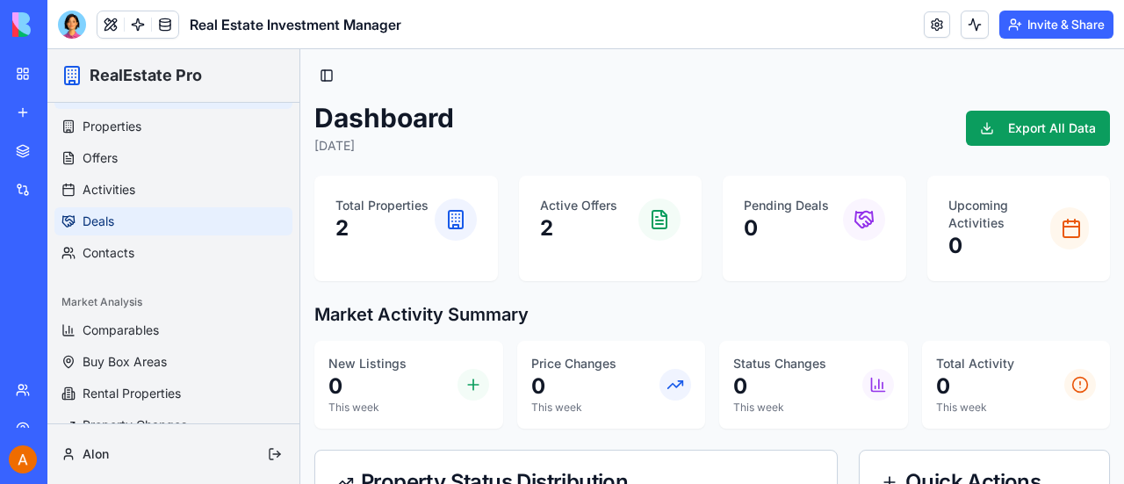
scroll to position [79, 0]
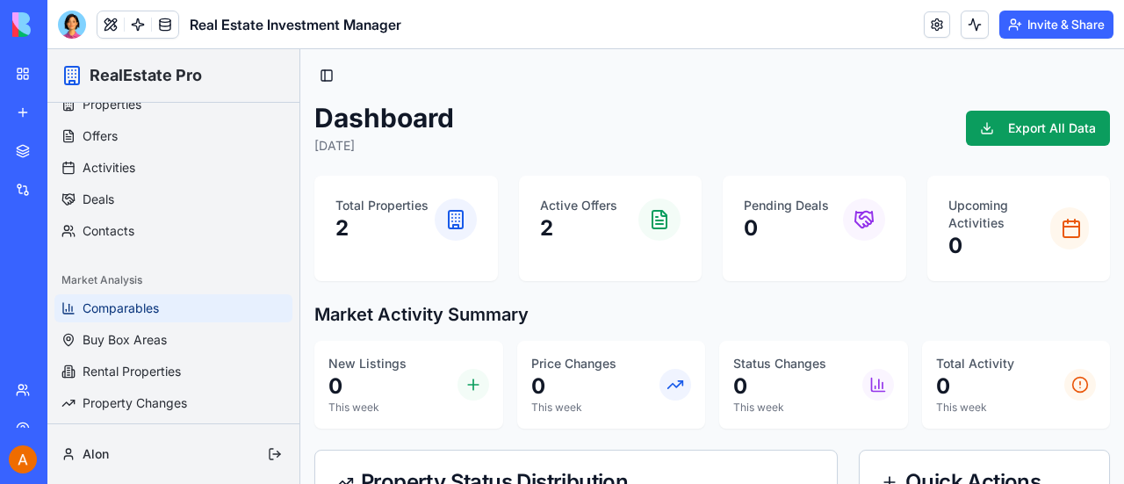
click at [151, 306] on span "Comparables" at bounding box center [121, 308] width 76 height 18
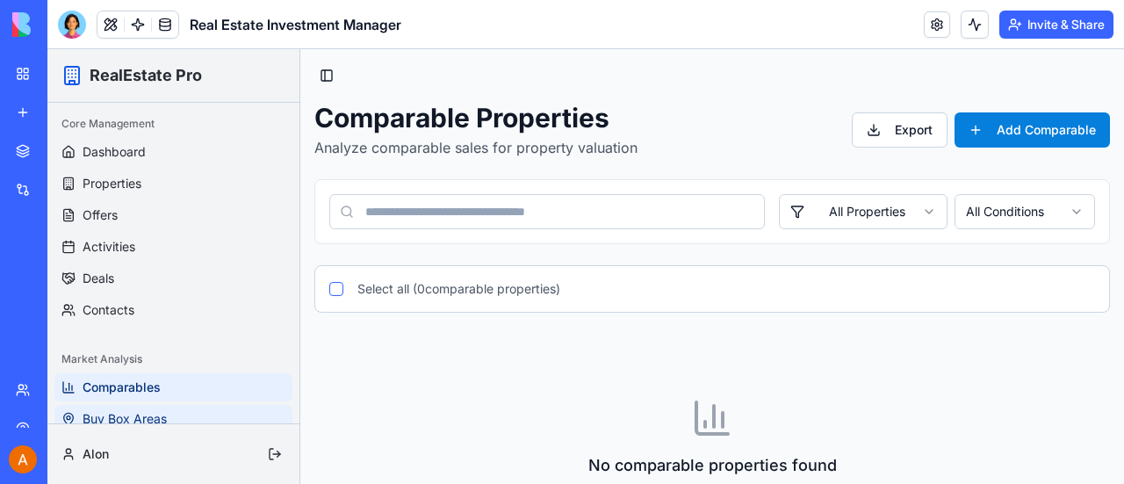
click at [137, 414] on span "Buy Box Areas" at bounding box center [125, 419] width 84 height 18
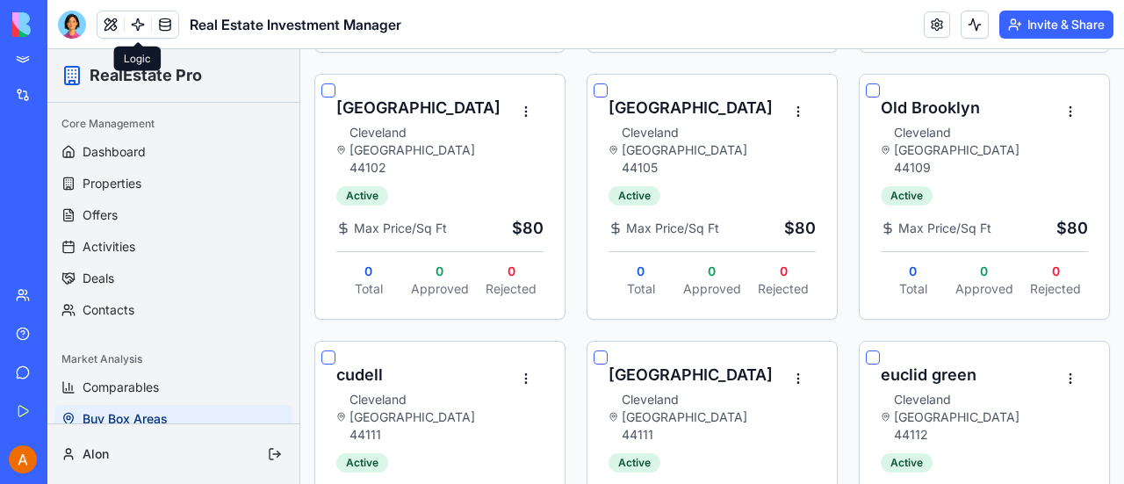
click at [133, 18] on link at bounding box center [138, 24] width 26 height 26
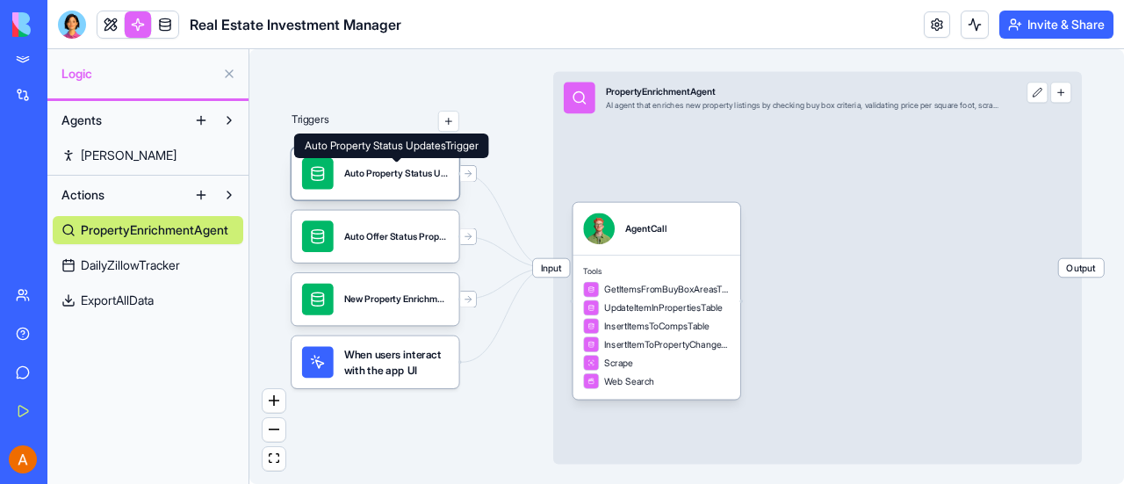
click at [411, 176] on div "Auto Property Status UpdatesTrigger" at bounding box center [396, 173] width 104 height 13
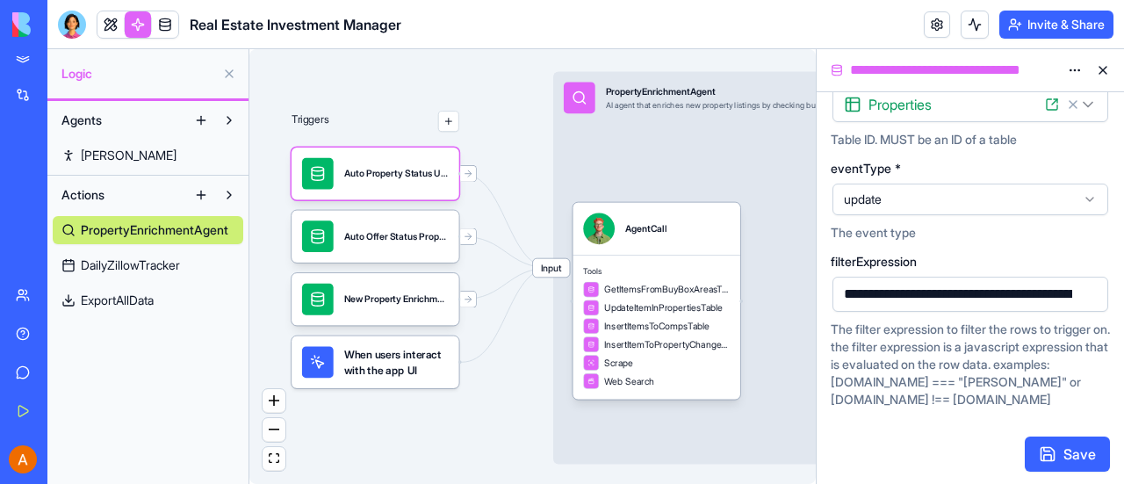
scroll to position [131, 0]
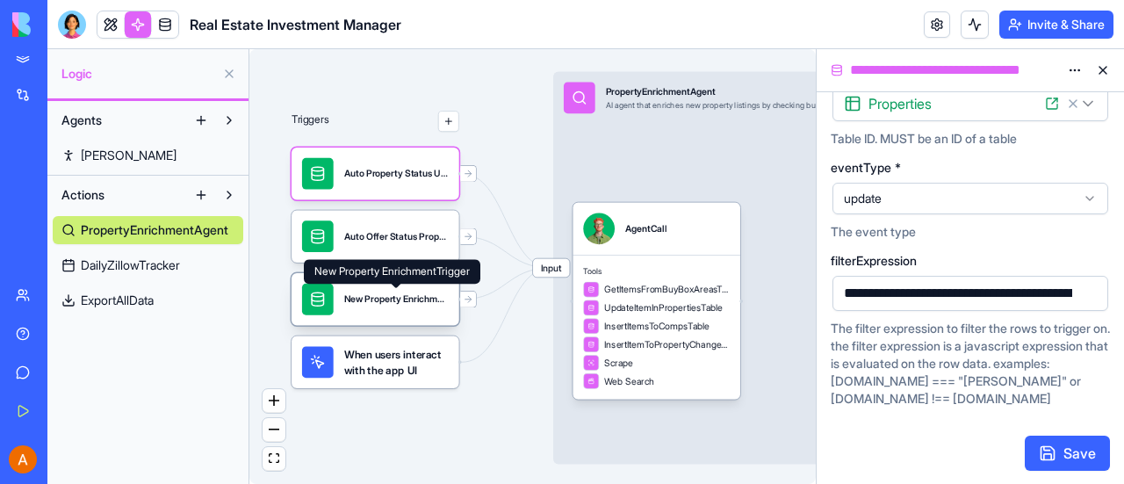
click at [377, 294] on div "New Property EnrichmentTrigger" at bounding box center [396, 298] width 104 height 13
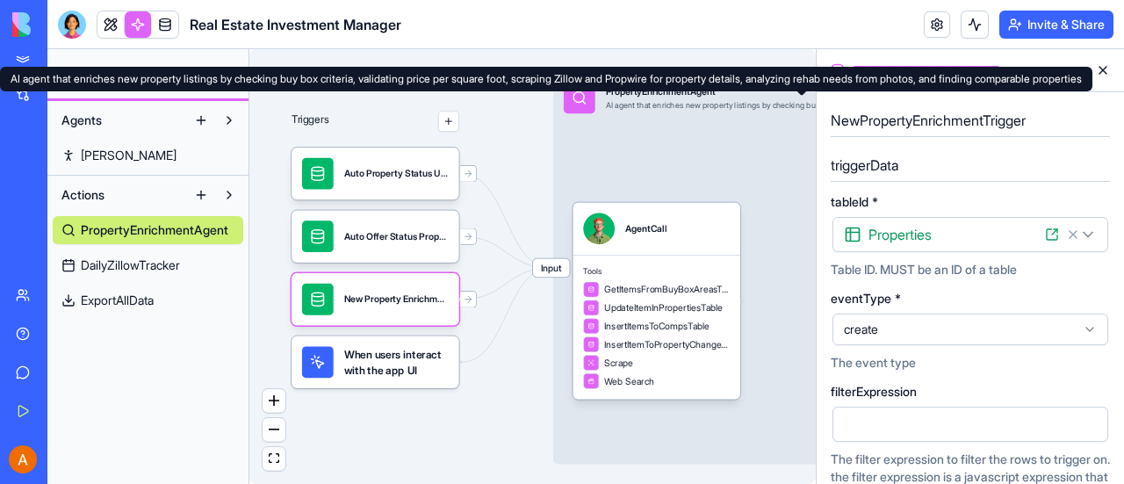
click at [695, 100] on div "AI agent that enriches new property listings by checking buy box criteria, vali…" at bounding box center [802, 105] width 392 height 11
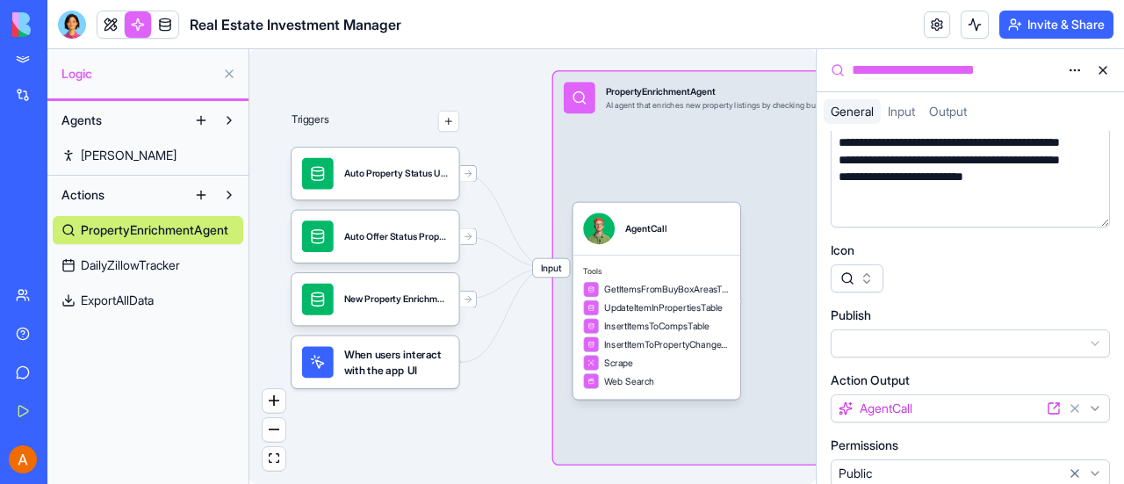
scroll to position [134, 0]
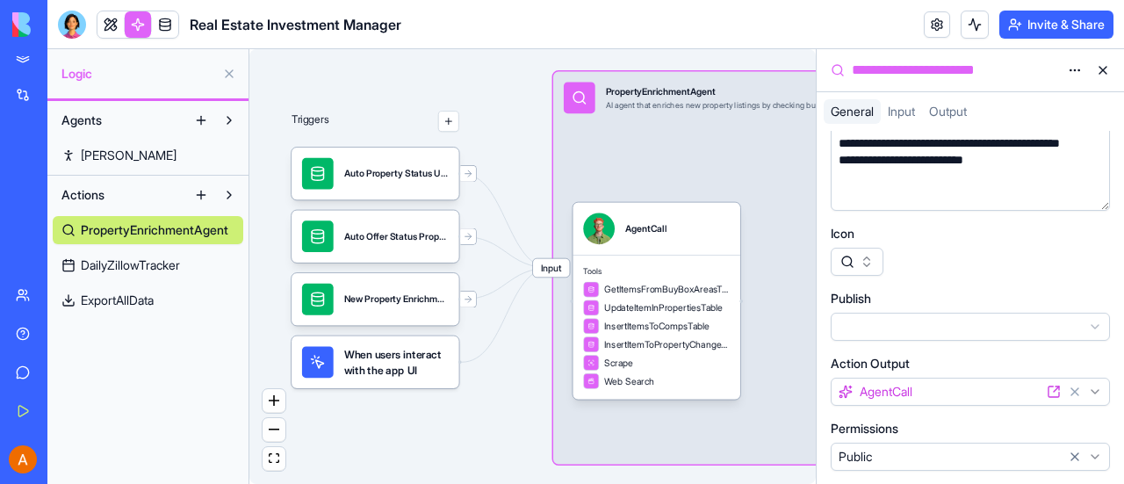
click at [155, 266] on span "DailyZillowTracker" at bounding box center [130, 265] width 99 height 18
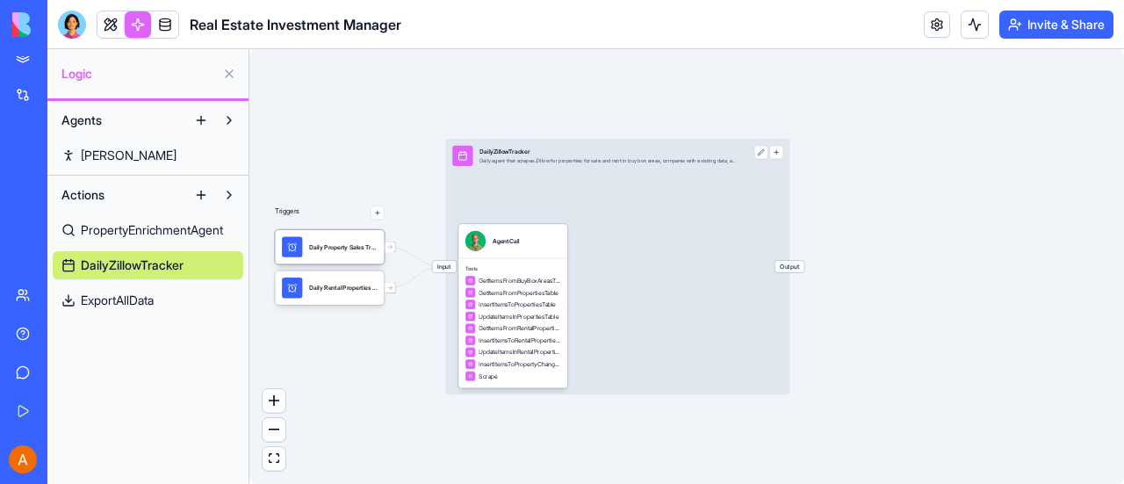
click at [314, 252] on div "Daily Property Sales TrackingTrigger" at bounding box center [343, 247] width 68 height 20
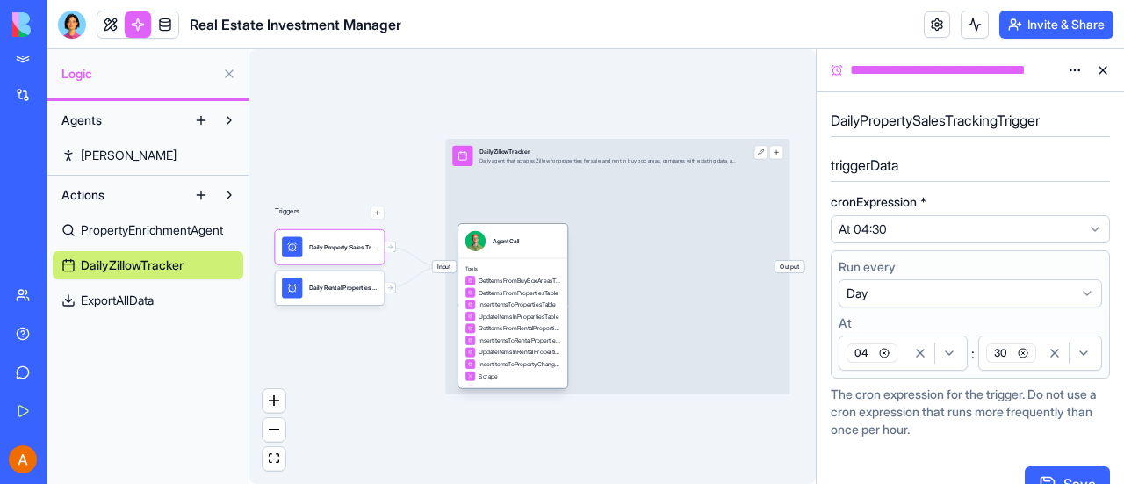
click at [525, 251] on div "AgentCall" at bounding box center [512, 241] width 109 height 34
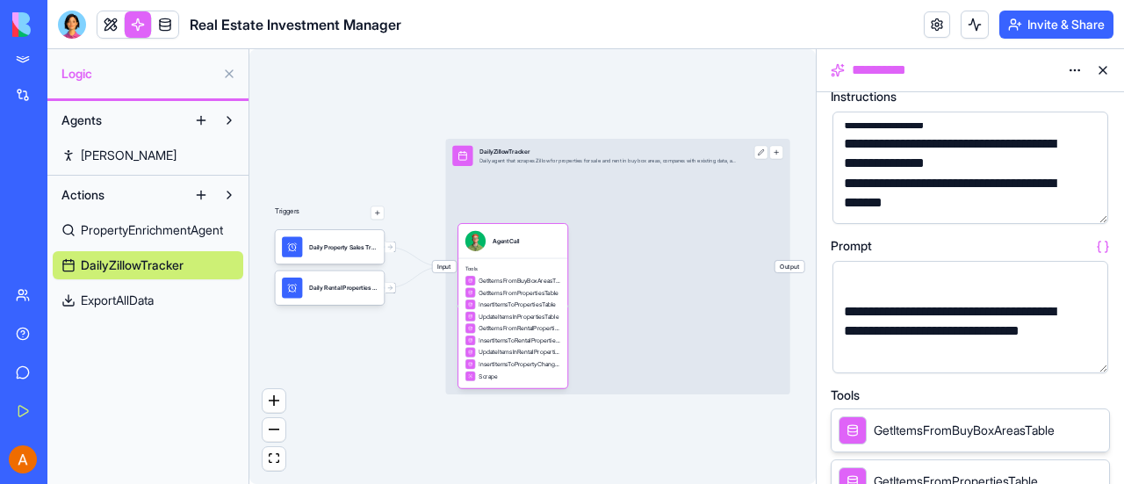
scroll to position [527, 0]
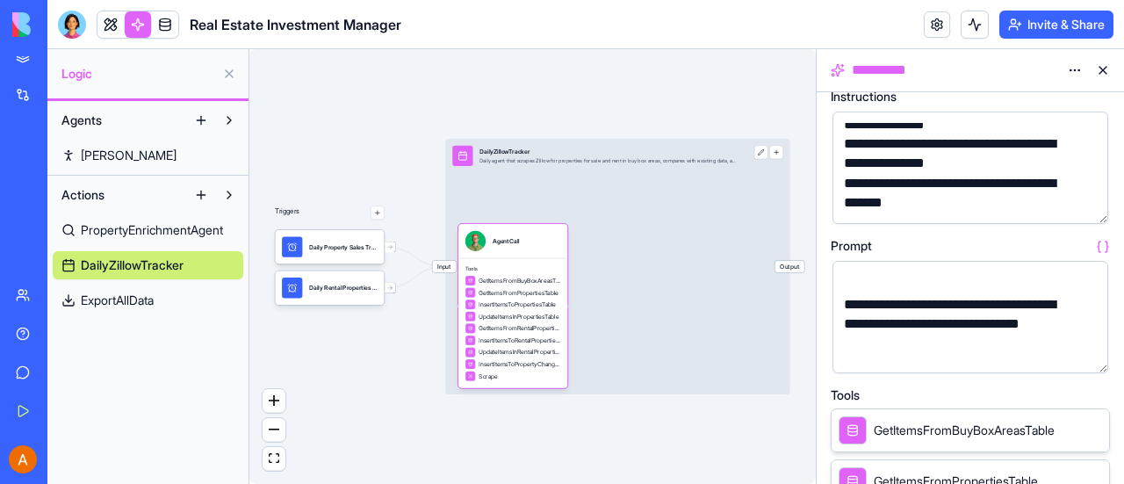
click at [234, 80] on button at bounding box center [229, 74] width 28 height 28
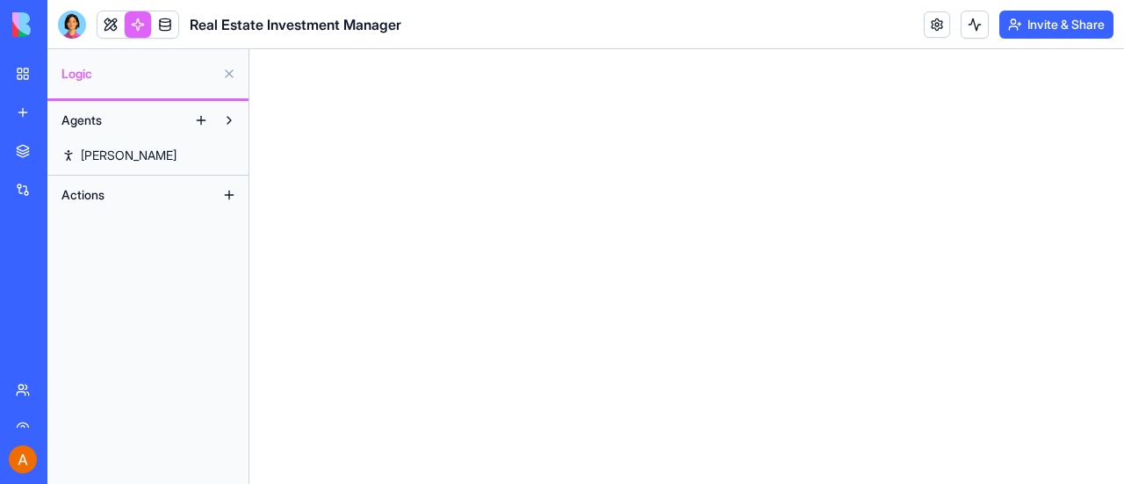
click at [65, 70] on div "My Workspace" at bounding box center [53, 74] width 23 height 18
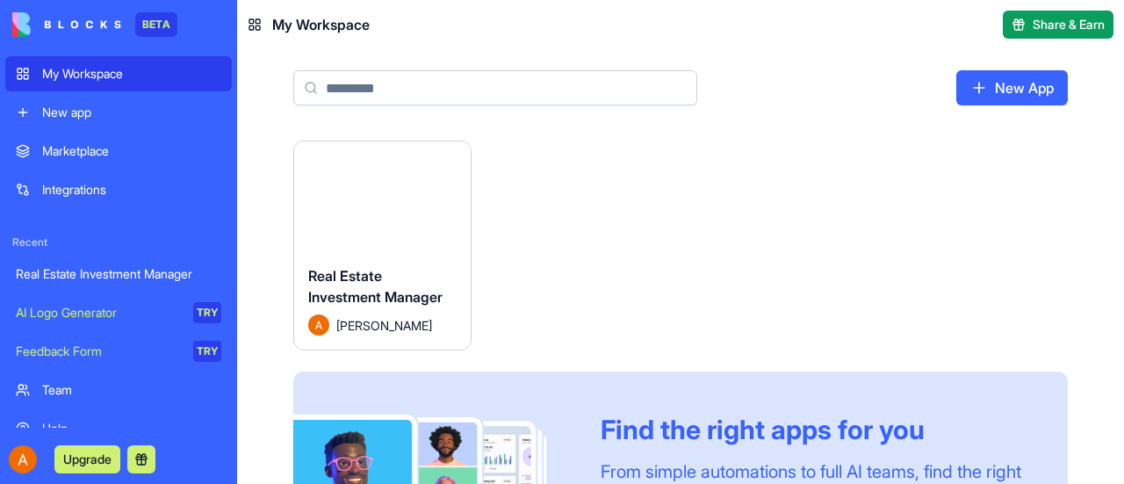
click at [396, 198] on button "Launch" at bounding box center [382, 196] width 132 height 35
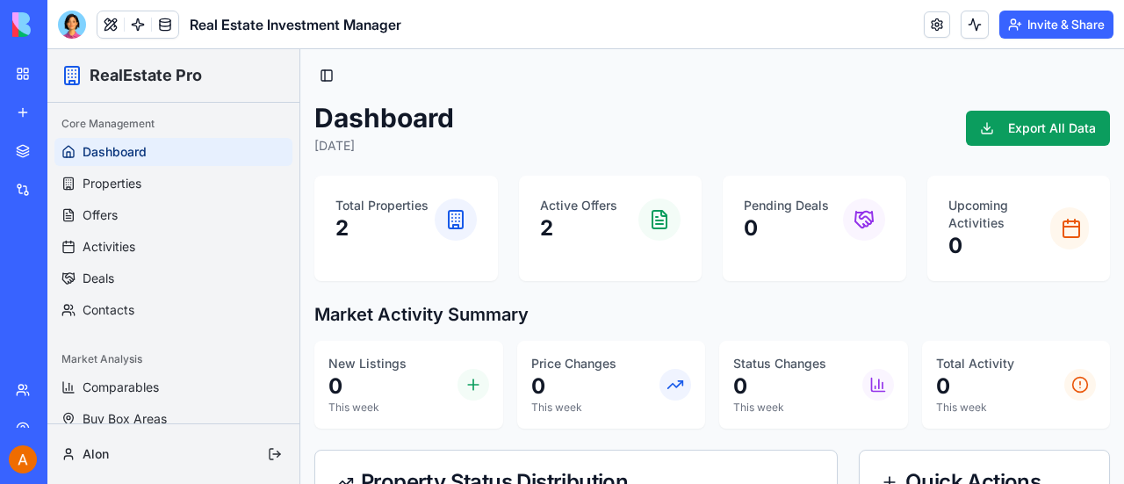
click at [402, 217] on p "2" at bounding box center [381, 228] width 93 height 28
click at [124, 178] on span "Properties" at bounding box center [112, 184] width 59 height 18
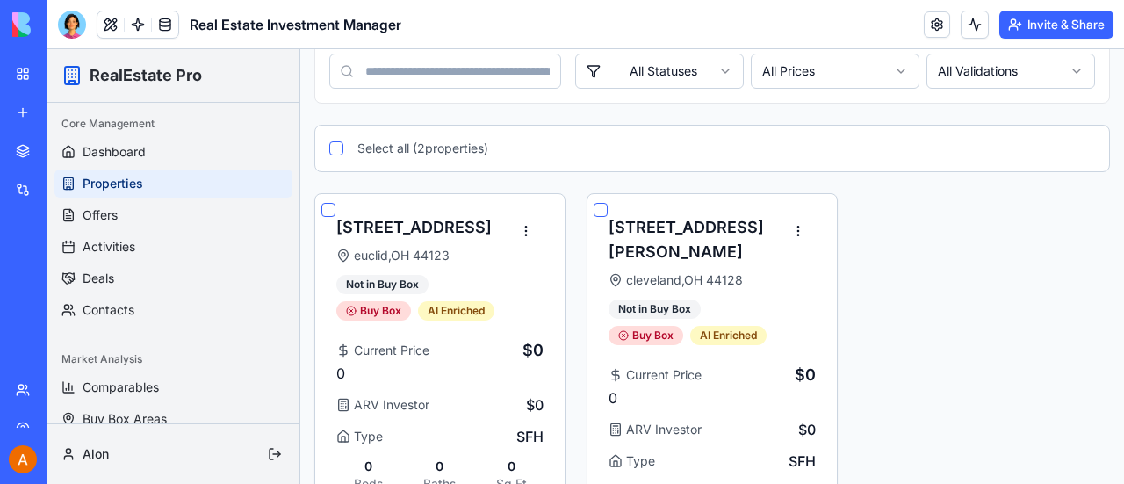
scroll to position [176, 0]
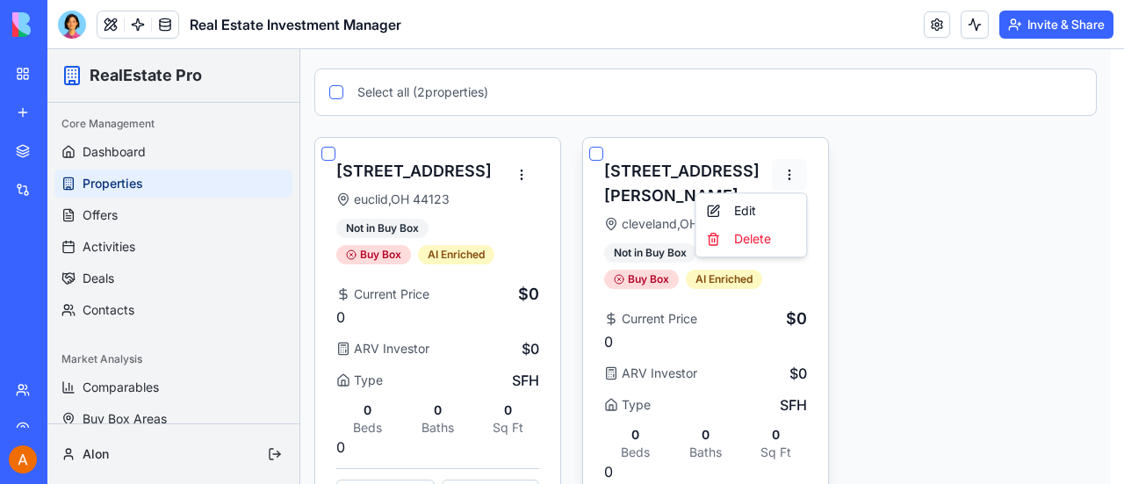
click at [785, 169] on html "RealEstate Pro Core Management Dashboard Properties Offers Activities Deals Con…" at bounding box center [585, 223] width 1077 height 698
click at [748, 212] on div "Edit" at bounding box center [751, 211] width 104 height 28
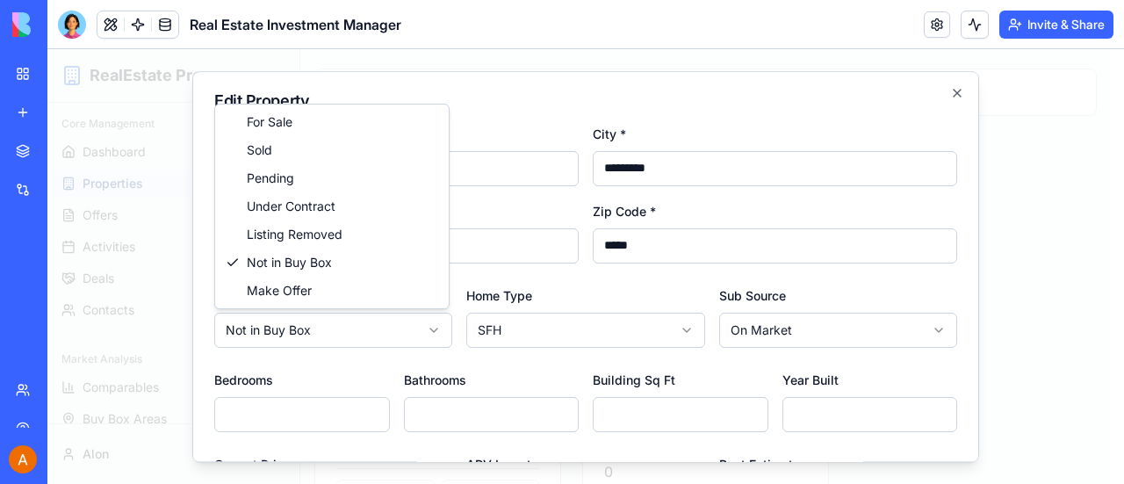
click at [430, 331] on body "**********" at bounding box center [578, 223] width 1063 height 698
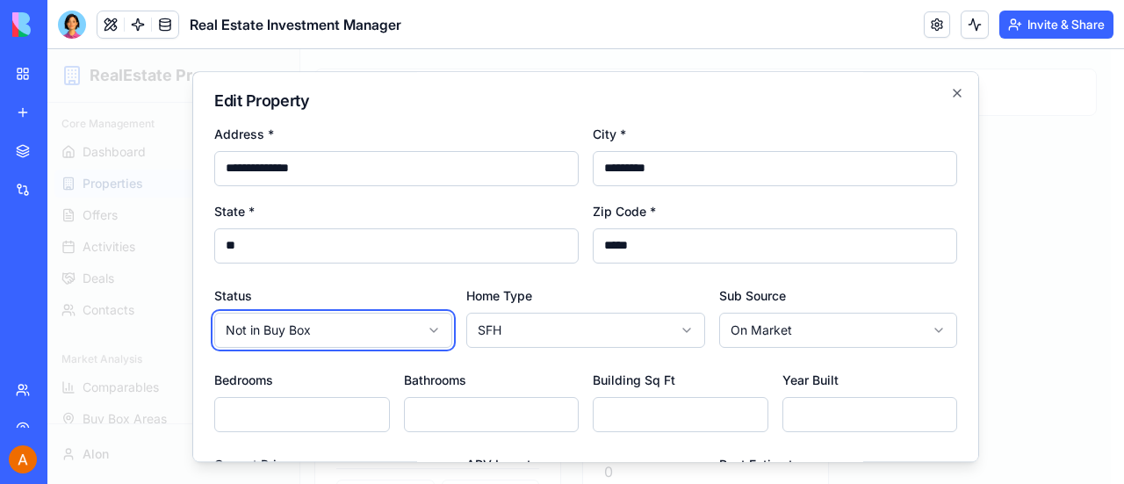
click at [430, 331] on body "**********" at bounding box center [578, 223] width 1063 height 698
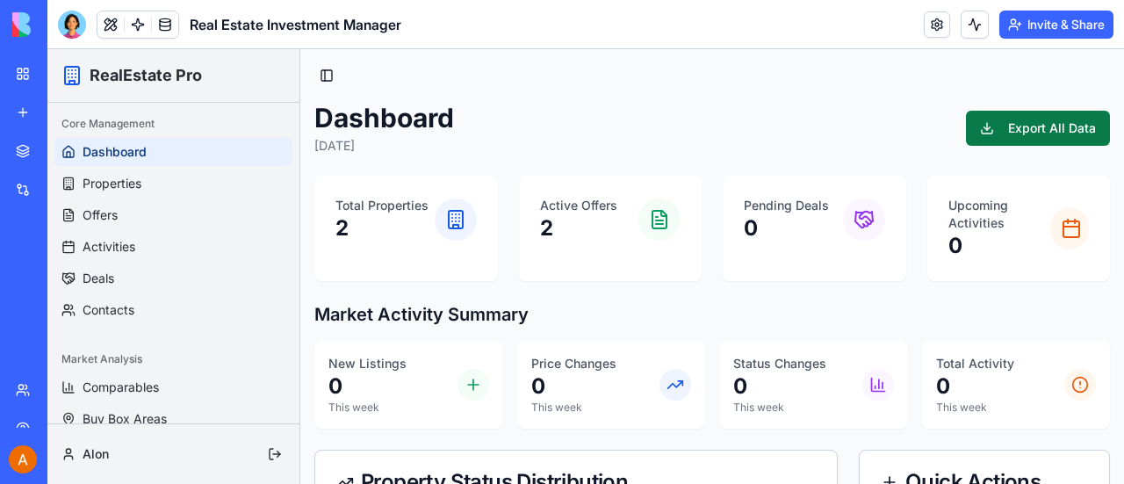
click at [1034, 122] on button "Export All Data" at bounding box center [1038, 128] width 144 height 35
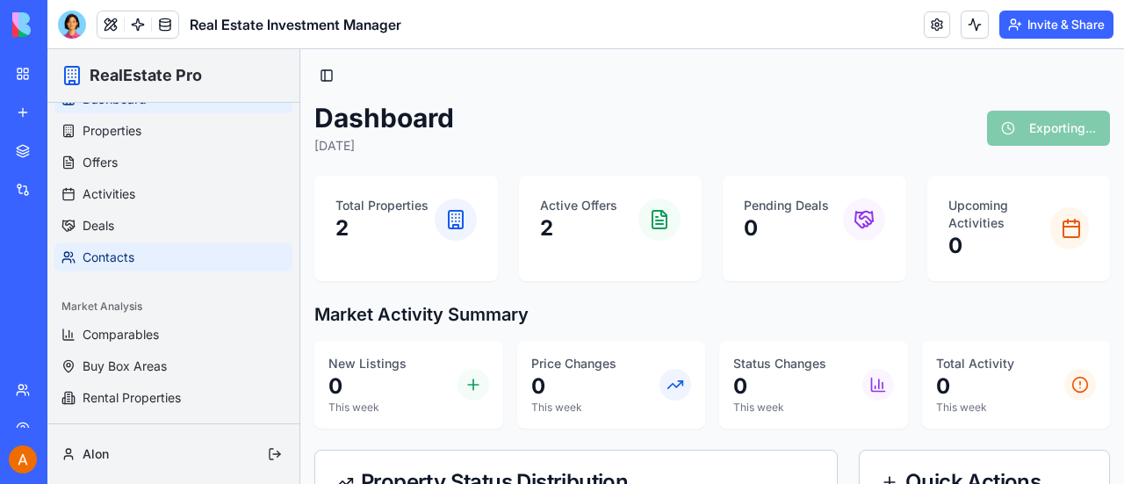
scroll to position [79, 0]
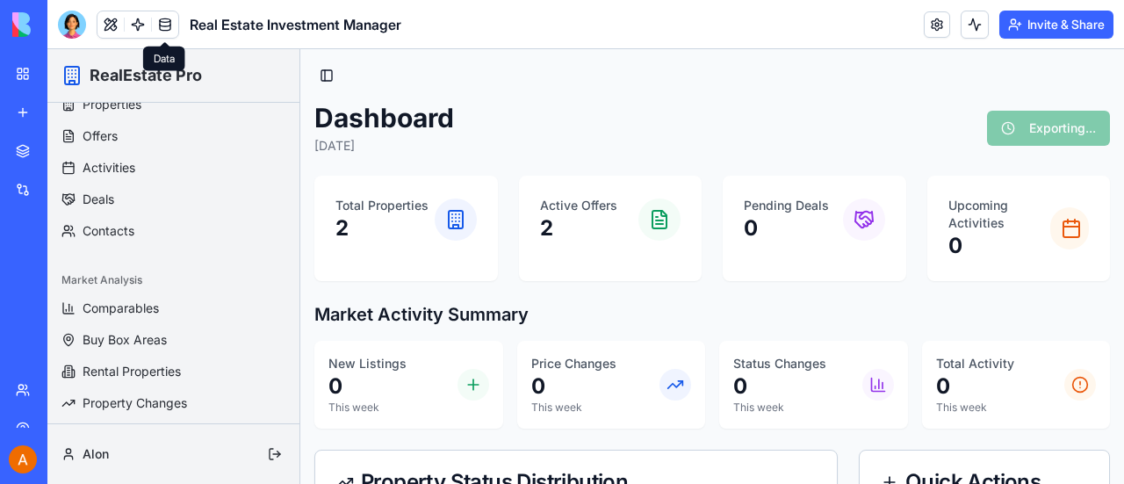
click at [162, 22] on link at bounding box center [165, 24] width 26 height 26
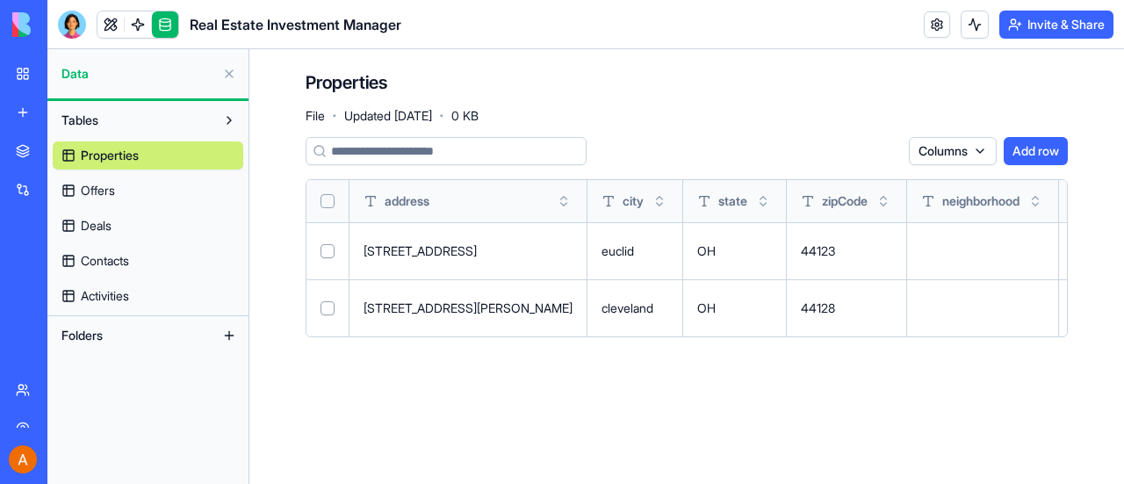
click at [235, 335] on button at bounding box center [229, 335] width 28 height 28
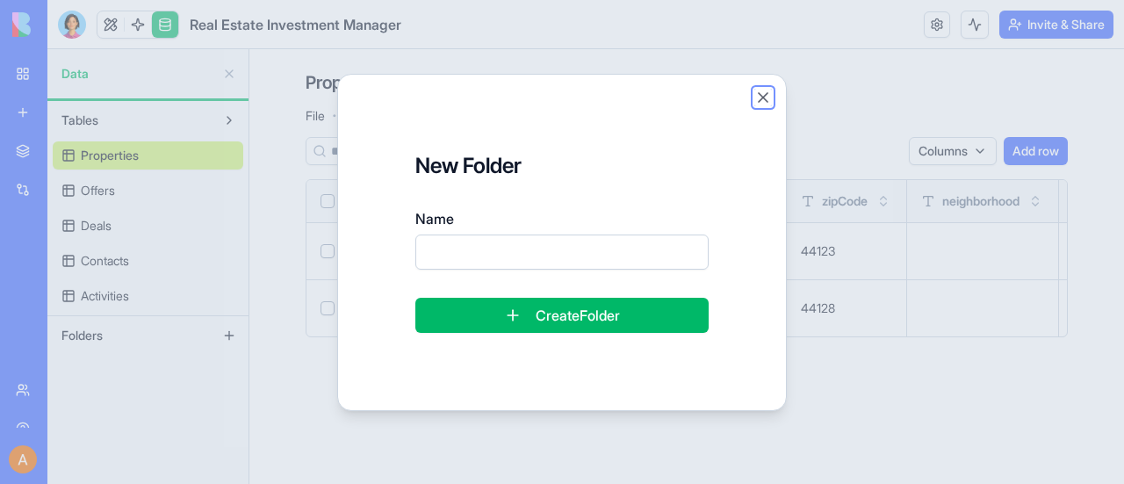
click at [760, 96] on button "Close" at bounding box center [763, 98] width 18 height 18
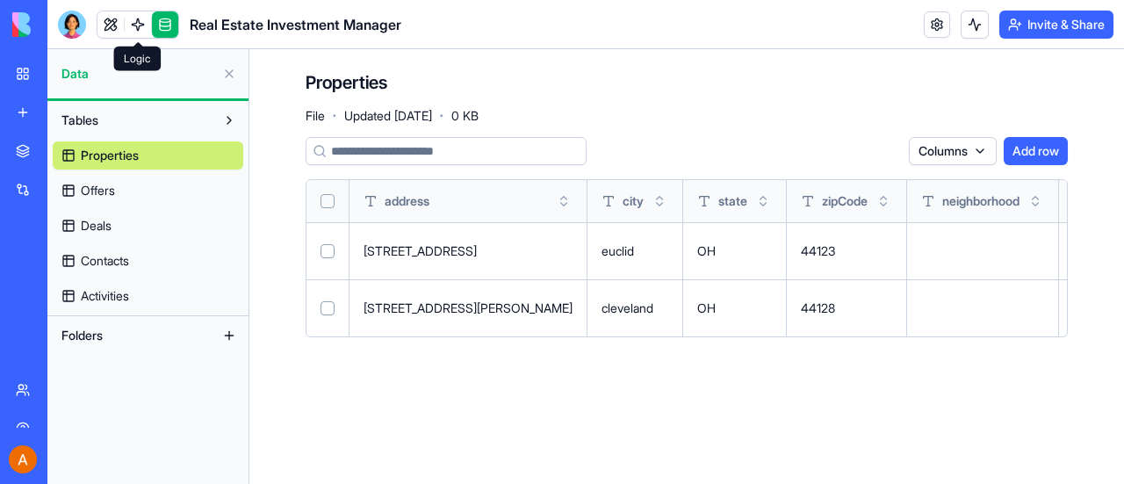
click at [138, 21] on link at bounding box center [138, 24] width 26 height 26
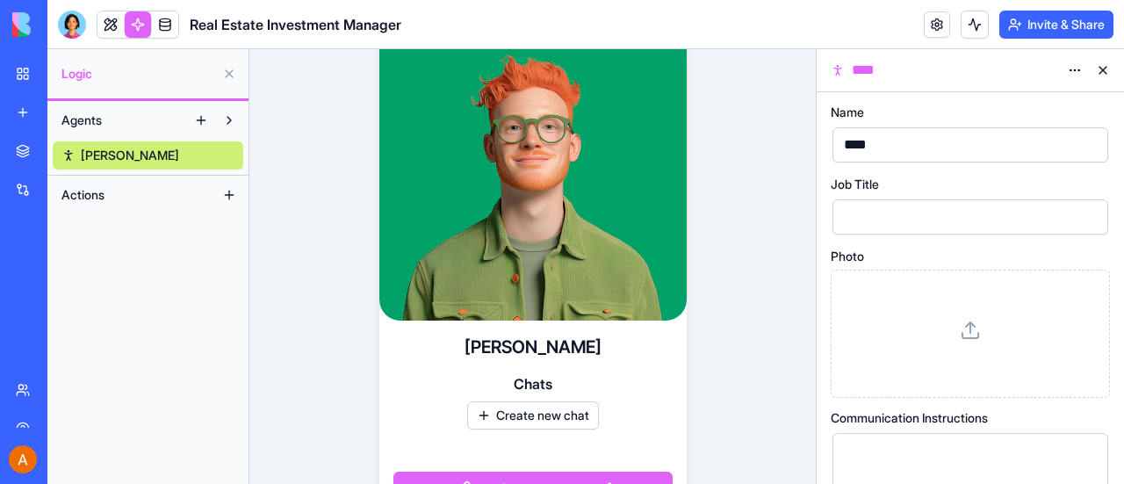
click at [227, 117] on button at bounding box center [229, 120] width 28 height 28
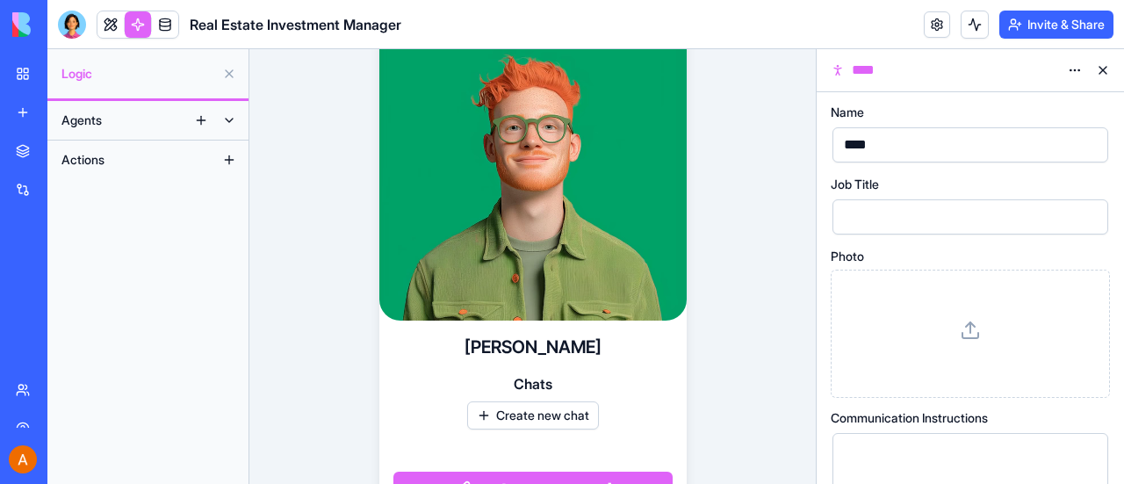
click at [234, 120] on button at bounding box center [229, 120] width 28 height 28
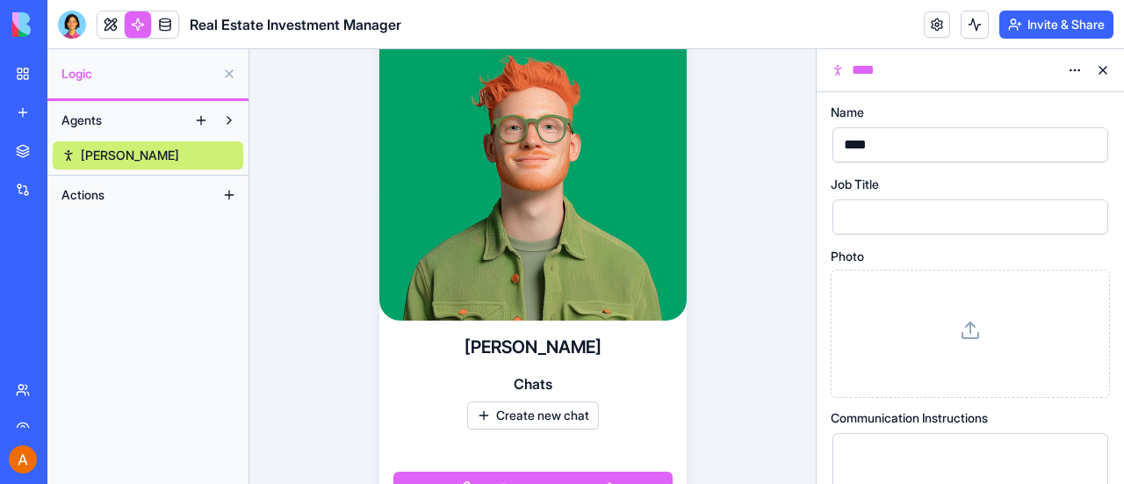
click at [226, 197] on button at bounding box center [229, 195] width 28 height 28
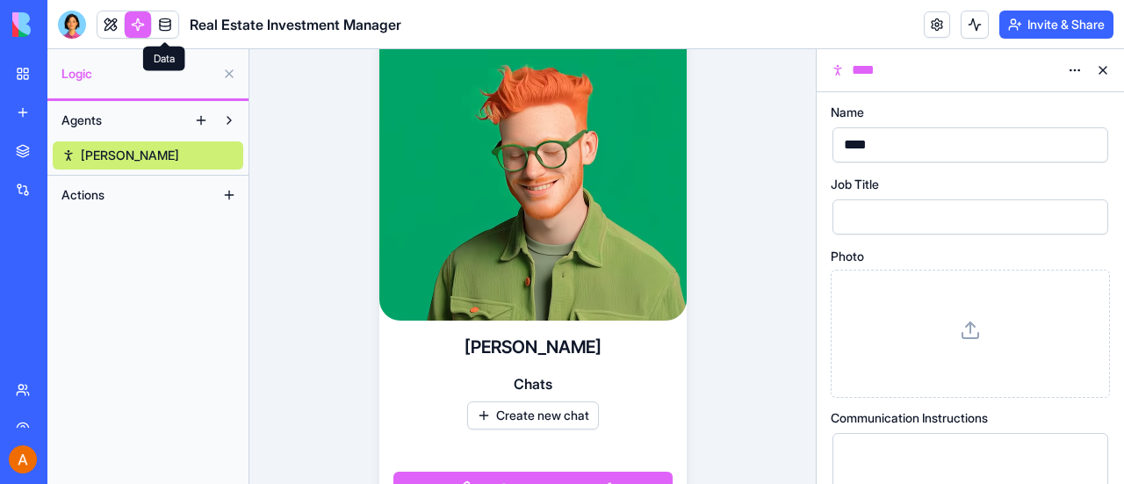
click at [167, 25] on link at bounding box center [165, 24] width 26 height 26
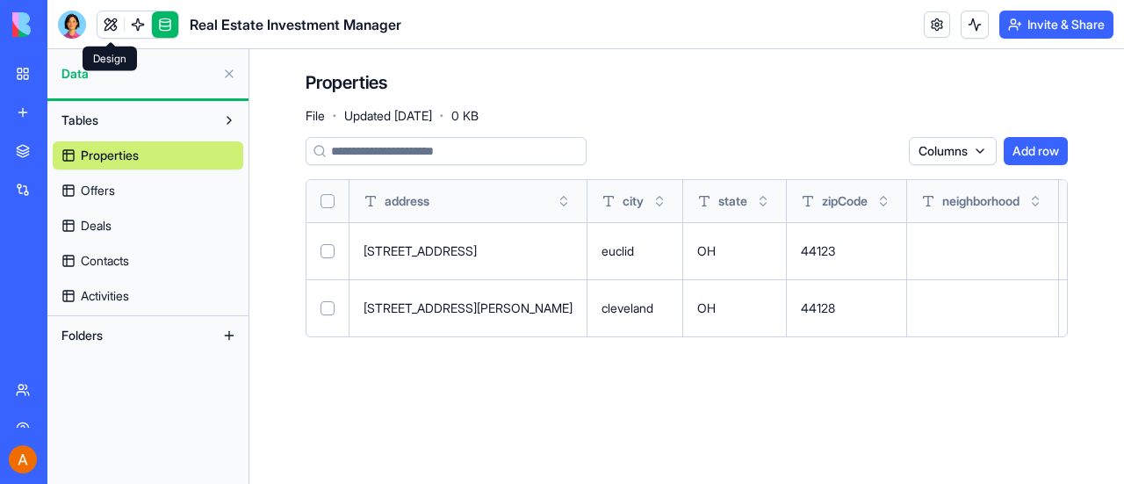
click at [108, 22] on link at bounding box center [110, 24] width 26 height 26
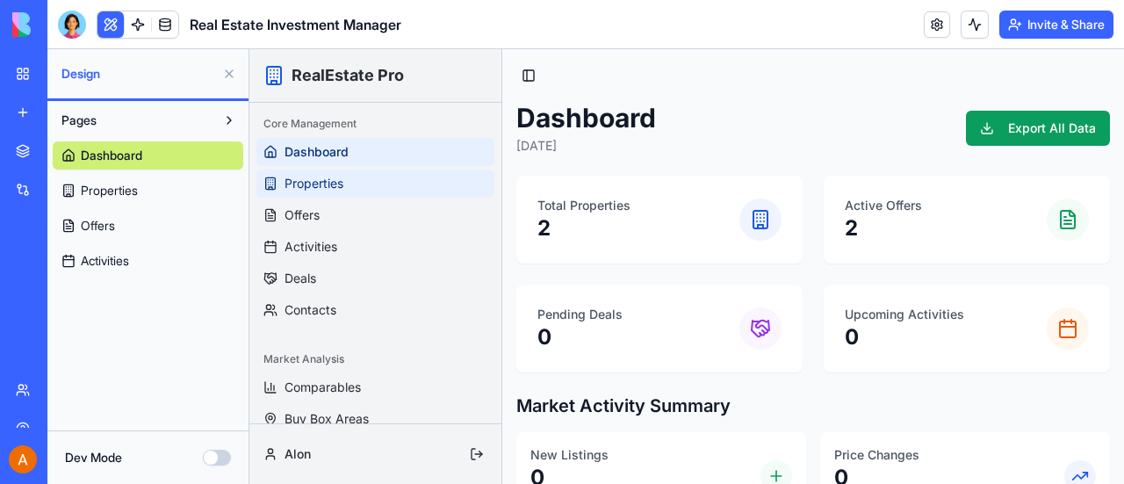
scroll to position [79, 0]
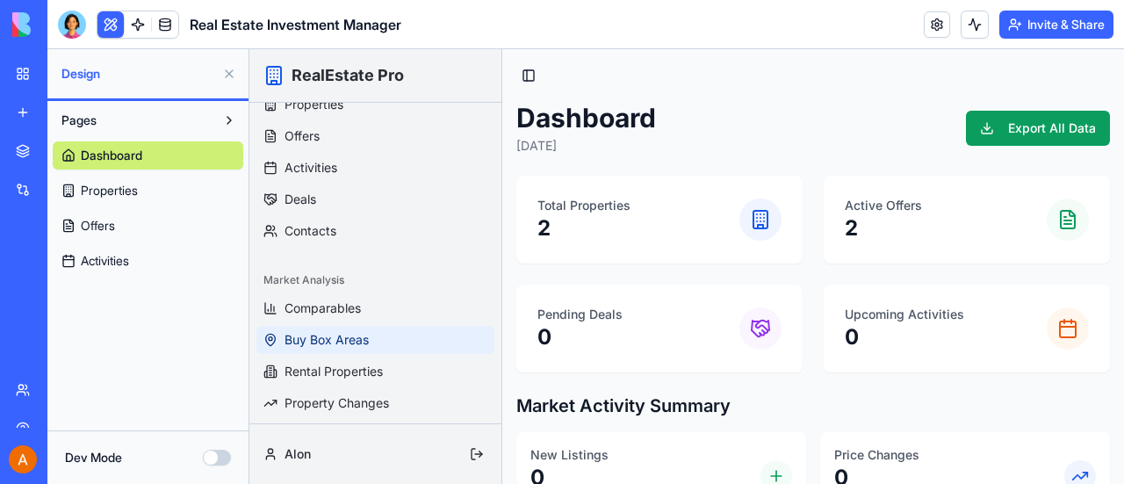
click at [351, 337] on span "Buy Box Areas" at bounding box center [326, 340] width 84 height 18
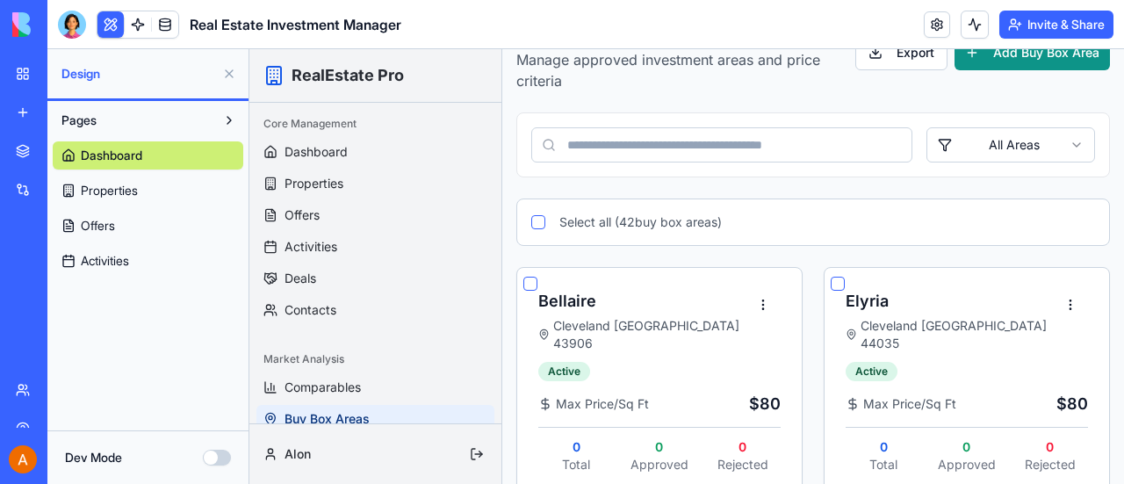
scroll to position [0, 0]
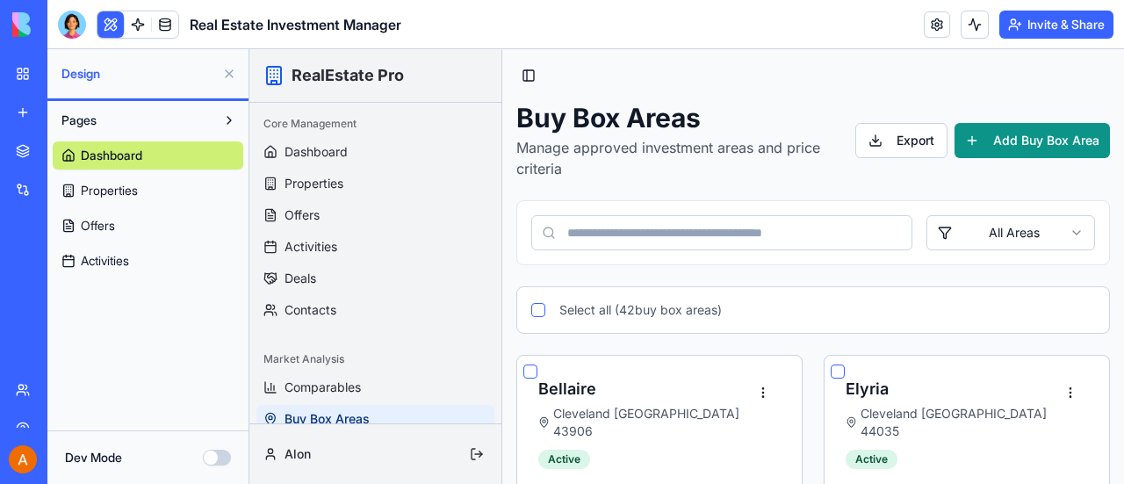
click at [107, 192] on span "Properties" at bounding box center [109, 191] width 57 height 18
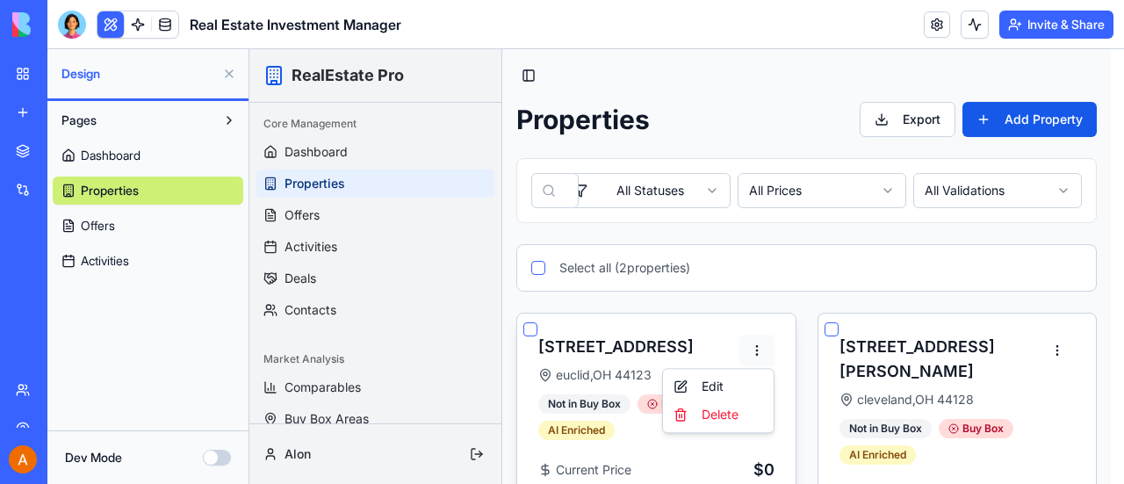
click at [754, 344] on html "RealEstate Pro Core Management Dashboard Properties Offers Activities Deals Con…" at bounding box center [686, 398] width 875 height 698
click at [702, 383] on div "Edit" at bounding box center [718, 386] width 104 height 28
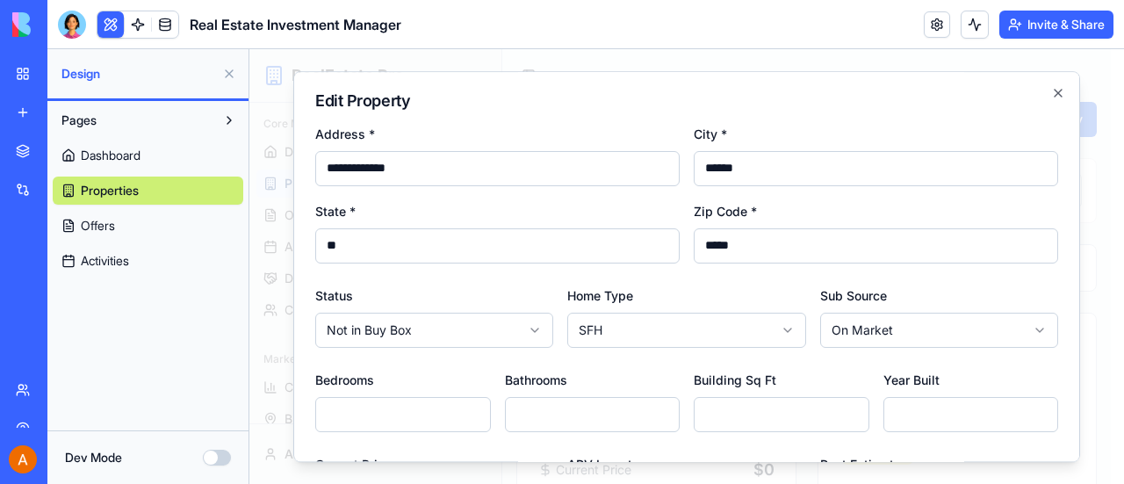
click at [114, 183] on span "Properties" at bounding box center [110, 191] width 58 height 18
click at [126, 157] on span "Dashboard" at bounding box center [111, 156] width 60 height 18
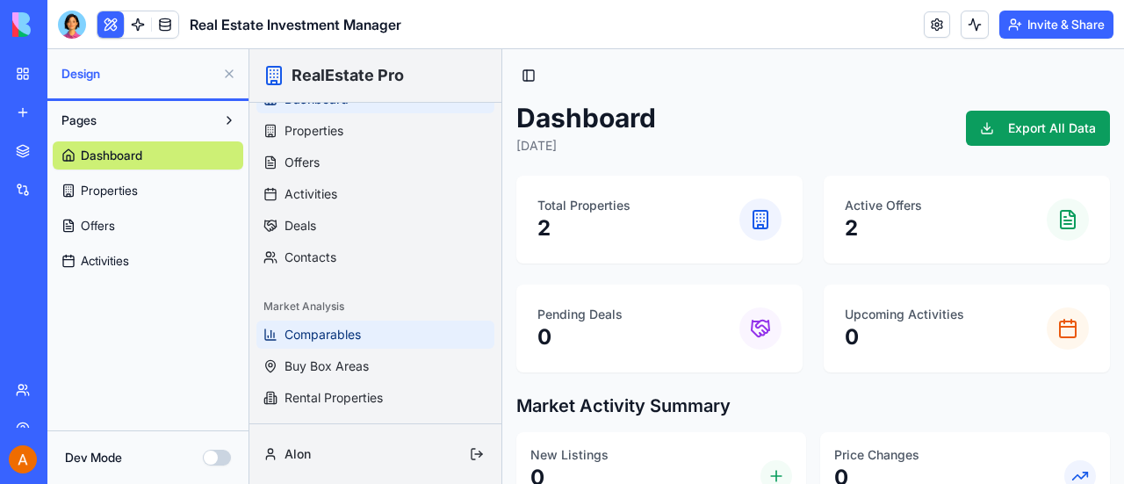
scroll to position [79, 0]
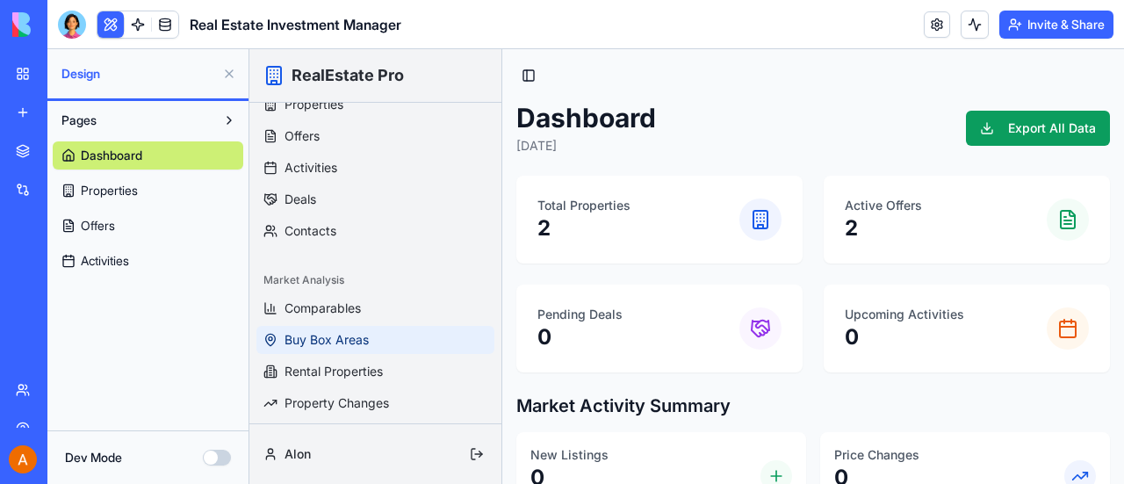
click at [319, 335] on span "Buy Box Areas" at bounding box center [326, 340] width 84 height 18
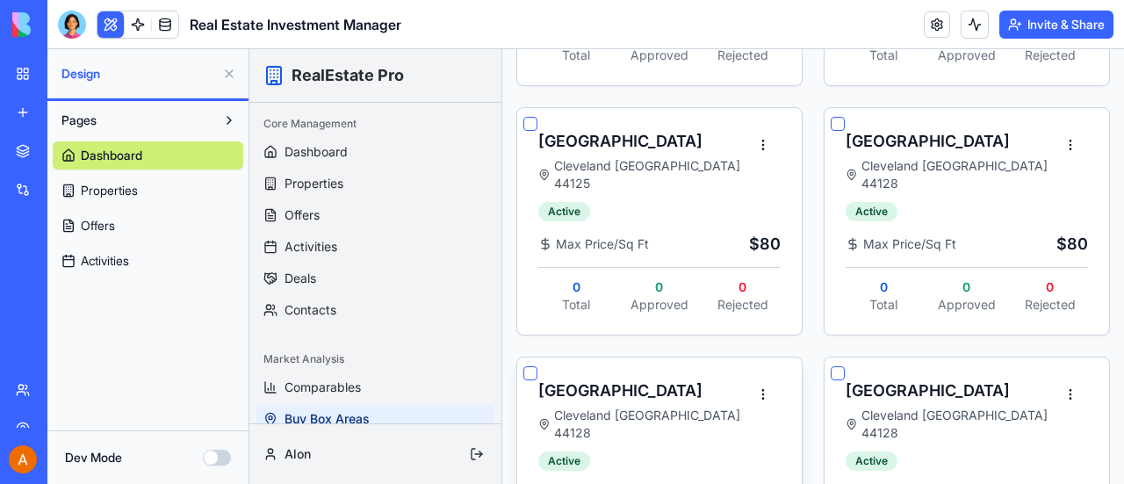
scroll to position [2283, 0]
